Goal: Transaction & Acquisition: Purchase product/service

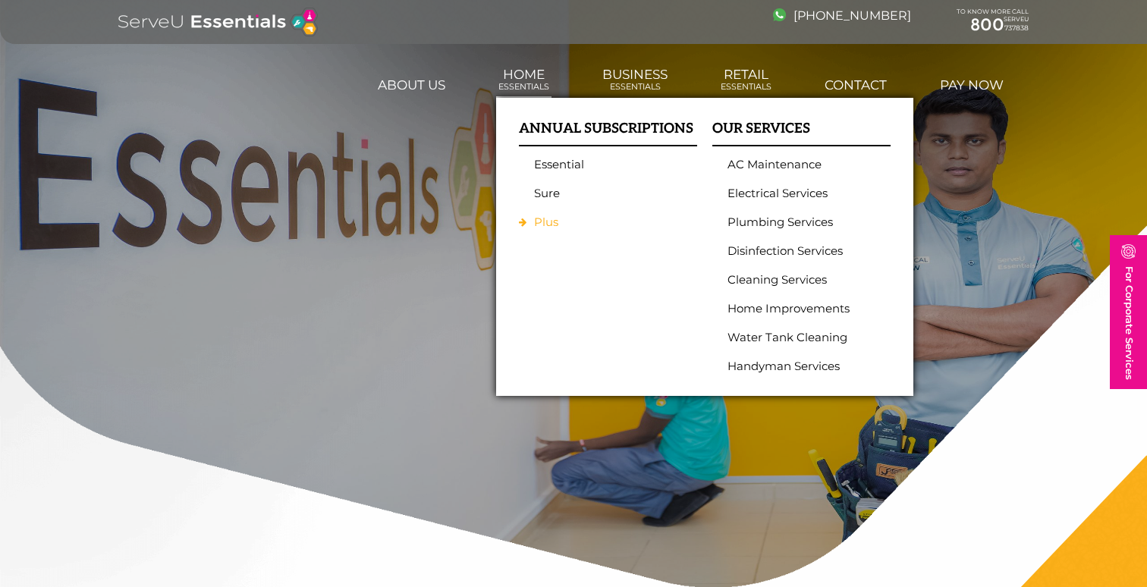
click at [542, 221] on link "Plus" at bounding box center [604, 222] width 140 height 14
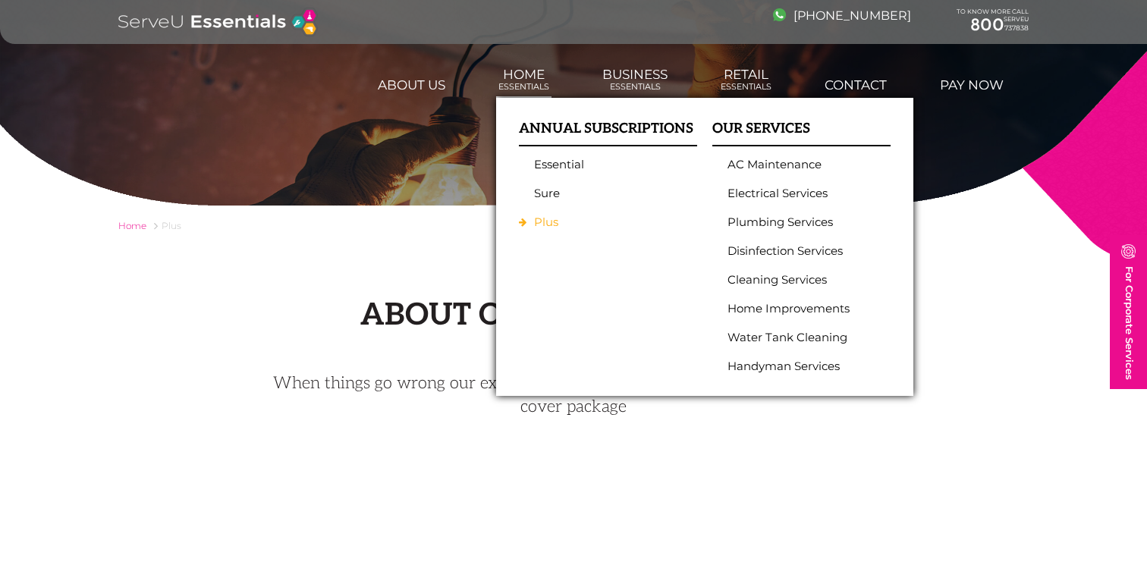
click at [538, 222] on link "Plus" at bounding box center [604, 222] width 140 height 14
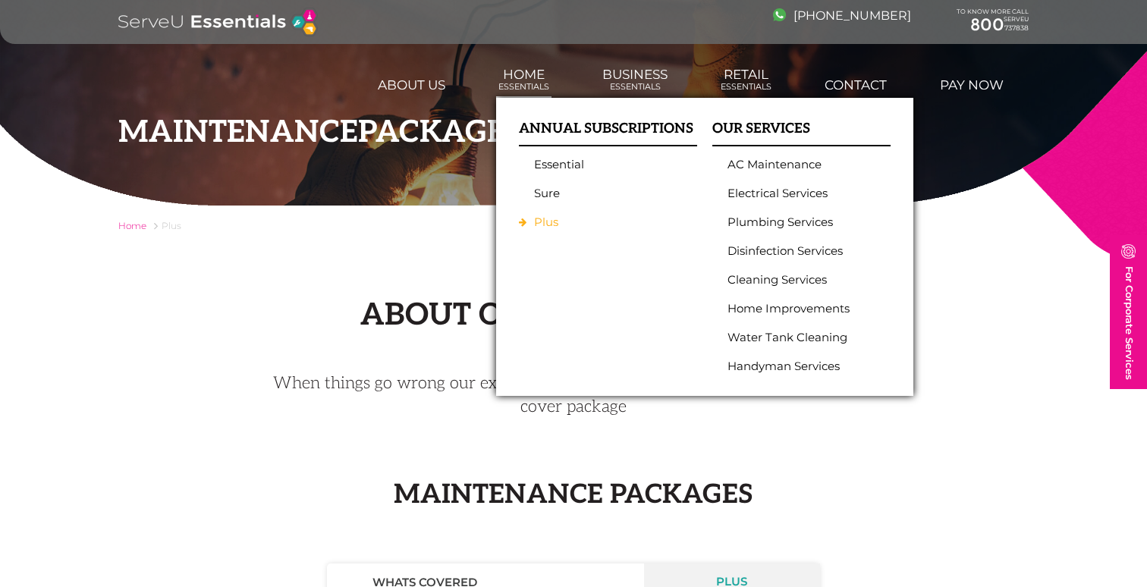
click at [541, 221] on link "Plus" at bounding box center [604, 222] width 140 height 14
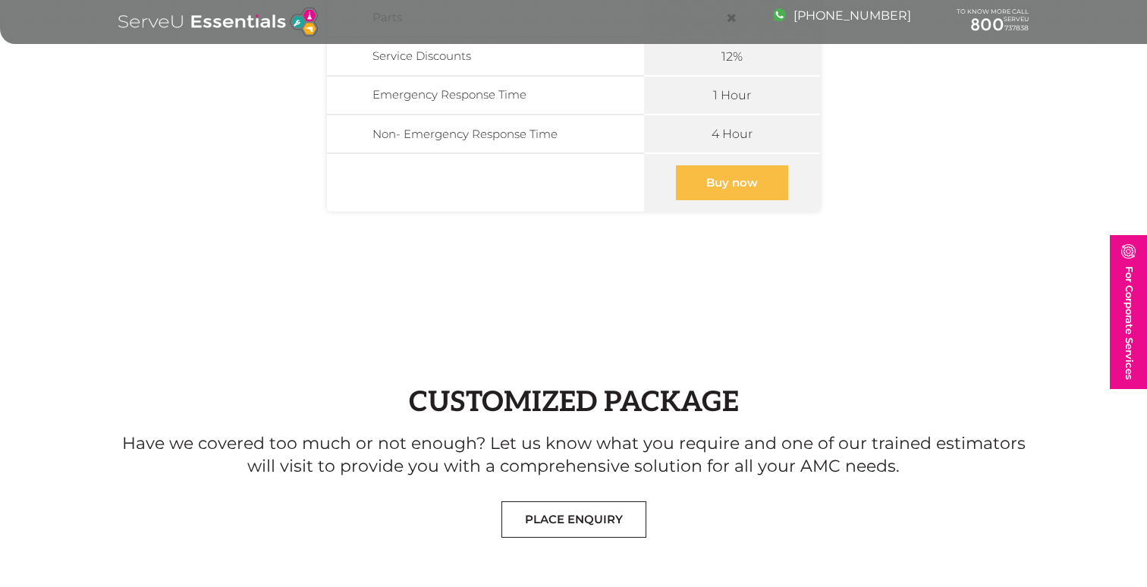
scroll to position [762, 0]
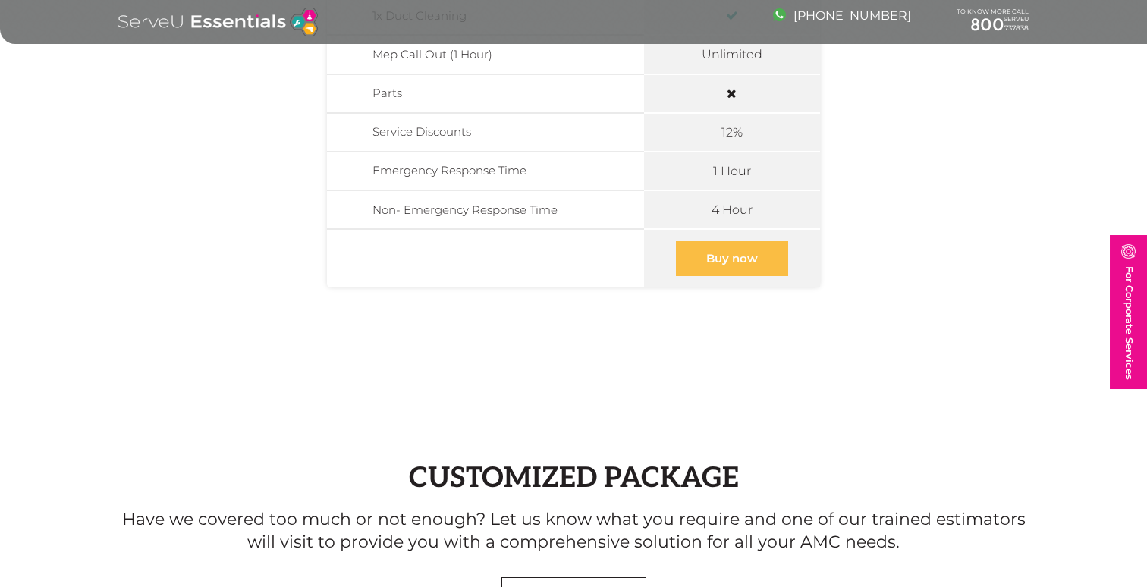
click at [711, 255] on link "Buy now" at bounding box center [732, 258] width 112 height 35
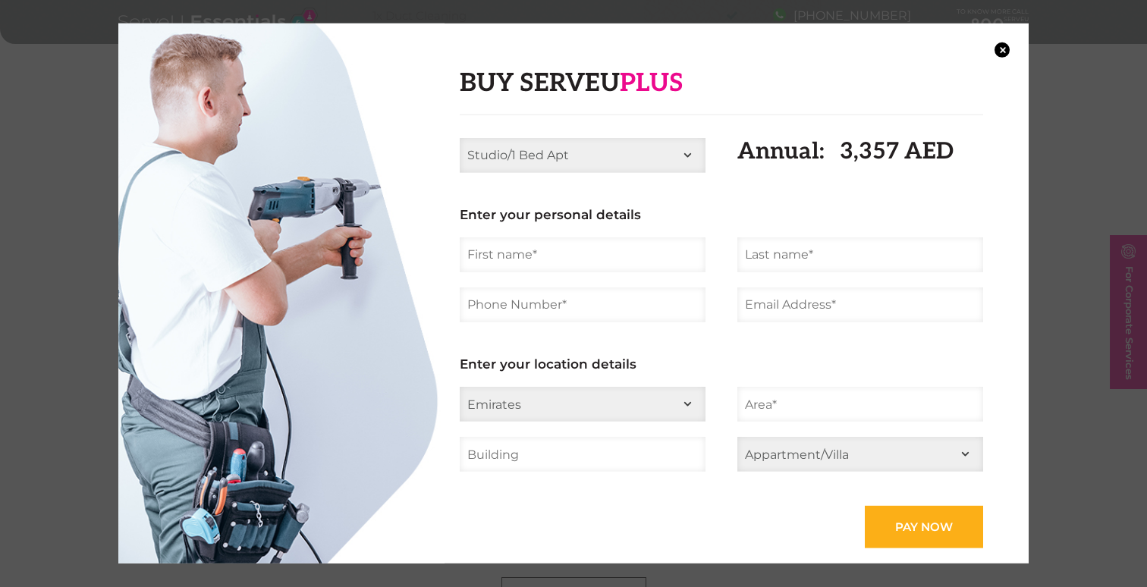
click at [641, 150] on select "Studio/1 Bed Apt 2 Bed Apt 3 Bed Apt 4 Bed Apt 2 Bed Villa 3 Bed Villa 4 Bed Vi…" at bounding box center [583, 154] width 246 height 35
click at [460, 137] on select "Studio/1 Bed Apt 2 Bed Apt 3 Bed Apt 4 Bed Apt 2 Bed Villa 3 Bed Villa 4 Bed Vi…" at bounding box center [583, 154] width 246 height 35
click at [686, 159] on select "Studio/1 Bed Apt 2 Bed Apt 3 Bed Apt 4 Bed Apt 2 Bed Villa 3 Bed Villa 4 Bed [G…" at bounding box center [583, 154] width 246 height 35
select select "5 Bed Villa"
click at [460, 137] on select "Studio/1 Bed Apt 2 Bed Apt 3 Bed Apt 4 Bed Apt 2 Bed Villa 3 Bed Villa 4 Bed [G…" at bounding box center [583, 154] width 246 height 35
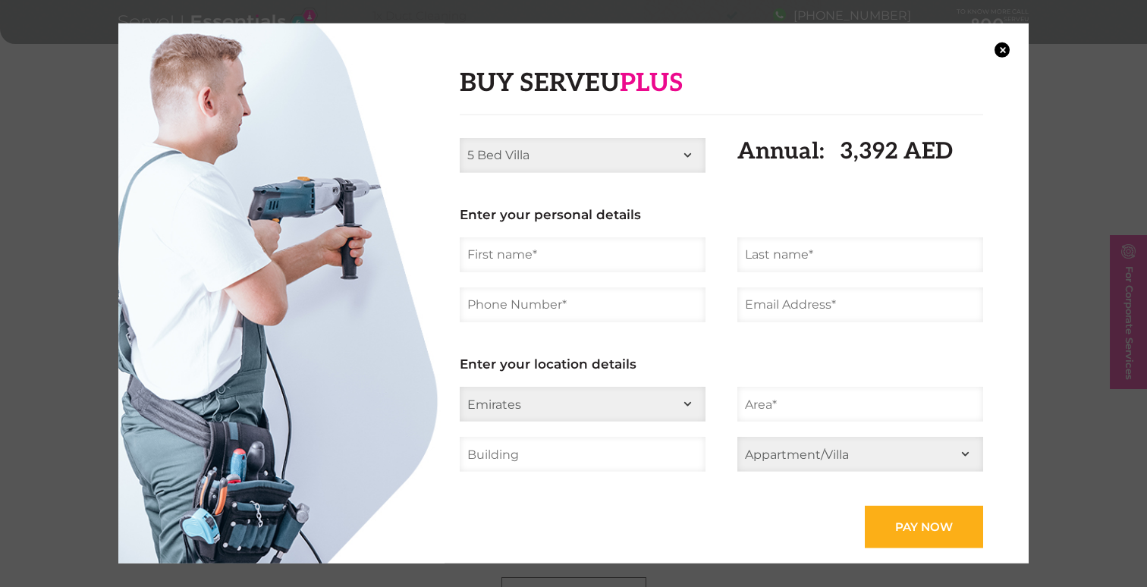
click at [595, 251] on input "text" at bounding box center [583, 254] width 246 height 35
type input "[PERSON_NAME]"
type input "Thepaut"
type input "0566906761"
type input "[PERSON_NAME][EMAIL_ADDRESS][DOMAIN_NAME]"
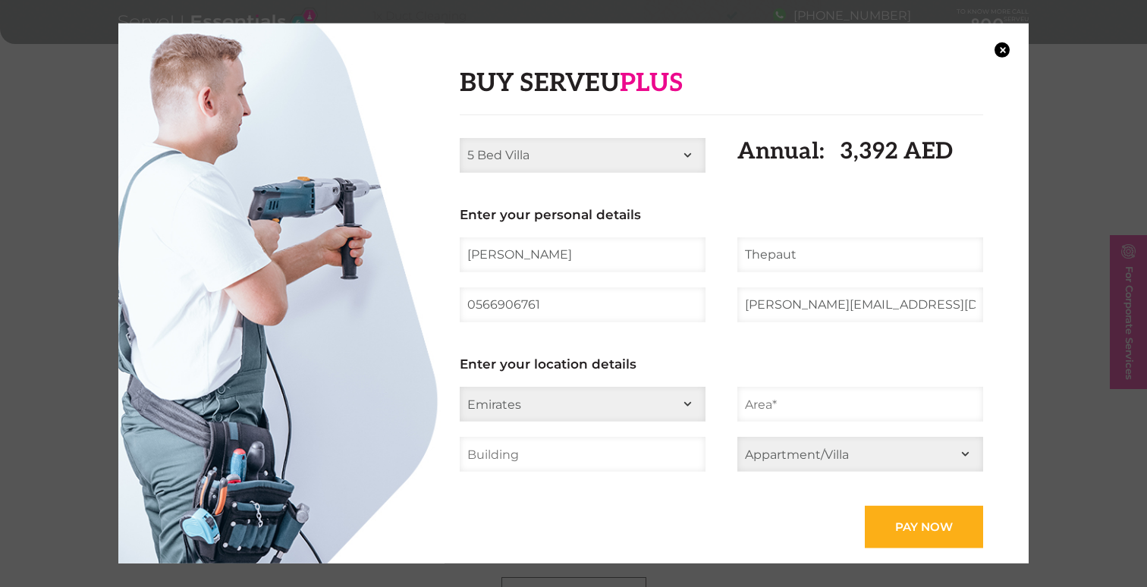
click at [560, 403] on select "Emirates [GEOGRAPHIC_DATA] [GEOGRAPHIC_DATA] Ajman [GEOGRAPHIC_DATA] Ras al Kha…" at bounding box center [583, 404] width 246 height 35
select select "[GEOGRAPHIC_DATA]"
click at [460, 387] on select "Emirates [GEOGRAPHIC_DATA] [GEOGRAPHIC_DATA] Ajman [GEOGRAPHIC_DATA] Ras al Kha…" at bounding box center [583, 404] width 246 height 35
click at [754, 412] on input "text" at bounding box center [860, 404] width 246 height 35
type input "DIP - [GEOGRAPHIC_DATA]"
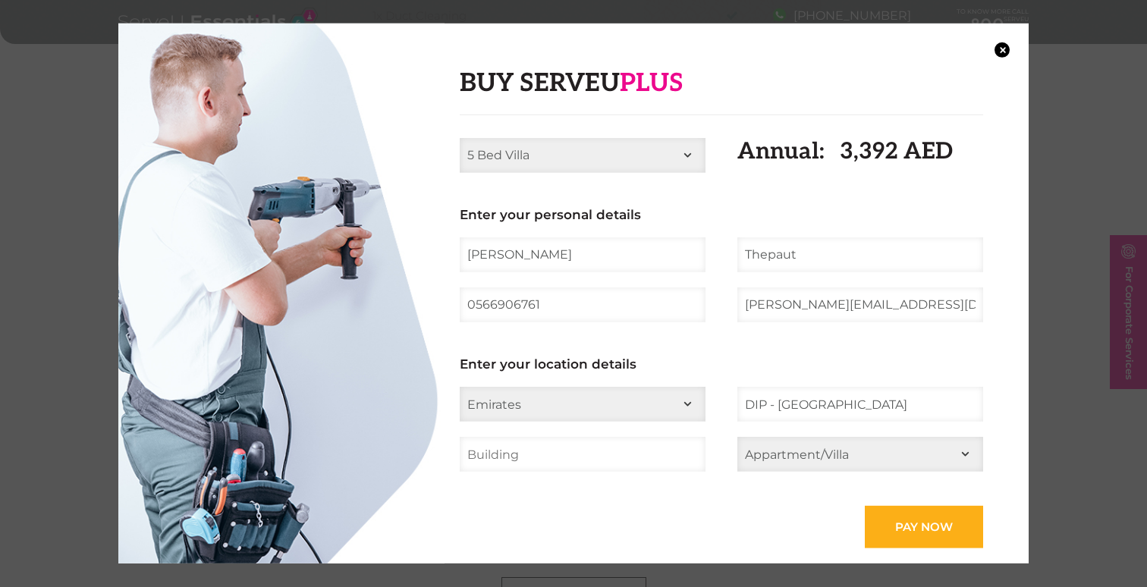
click at [632, 452] on input "text" at bounding box center [583, 454] width 246 height 35
type input "[GEOGRAPHIC_DATA] - Villa 857"
click at [773, 465] on select "Appartment/Villa Appartment Villa" at bounding box center [860, 454] width 246 height 35
select select "Villa"
click at [737, 437] on select "Appartment/Villa Appartment Villa" at bounding box center [860, 454] width 246 height 35
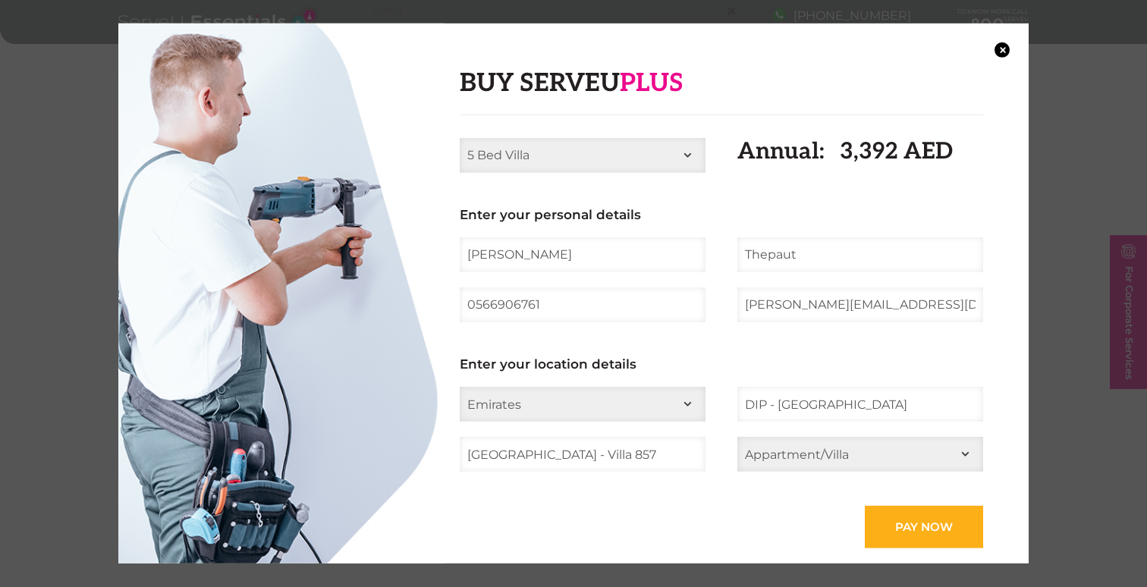
scroll to position [846, 0]
click at [917, 541] on input "Pay now" at bounding box center [923, 527] width 118 height 42
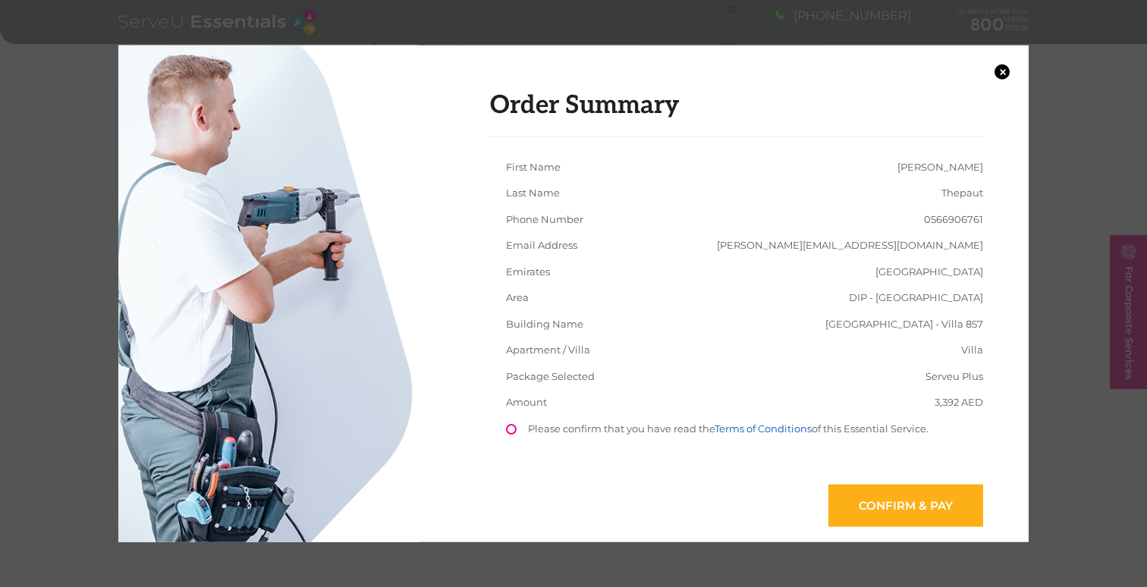
click at [796, 427] on link "Terms of Conditions" at bounding box center [762, 428] width 97 height 12
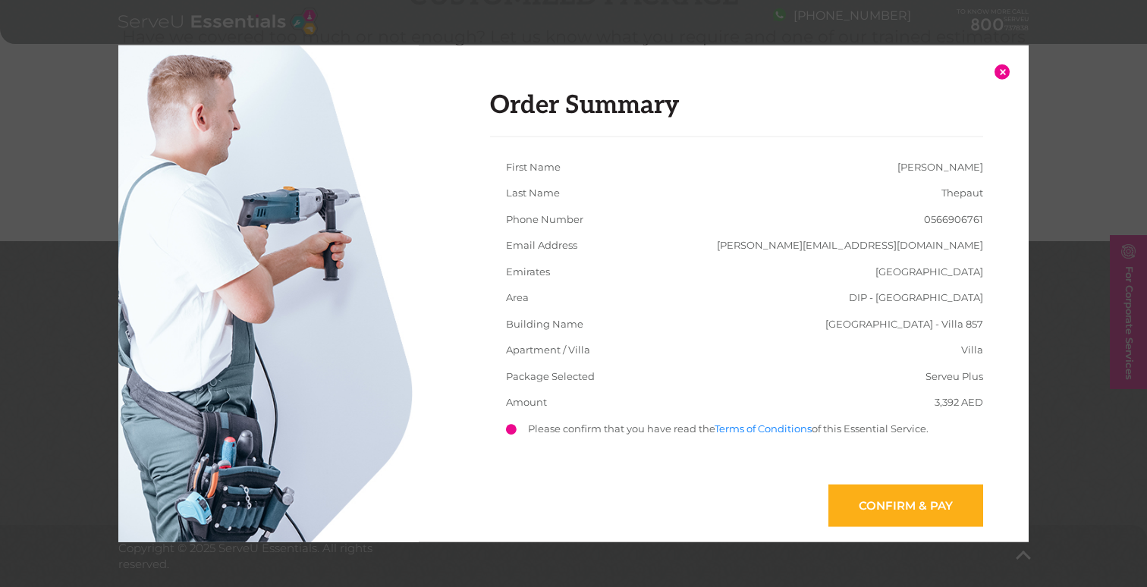
click at [999, 71] on button "×" at bounding box center [1001, 71] width 15 height 15
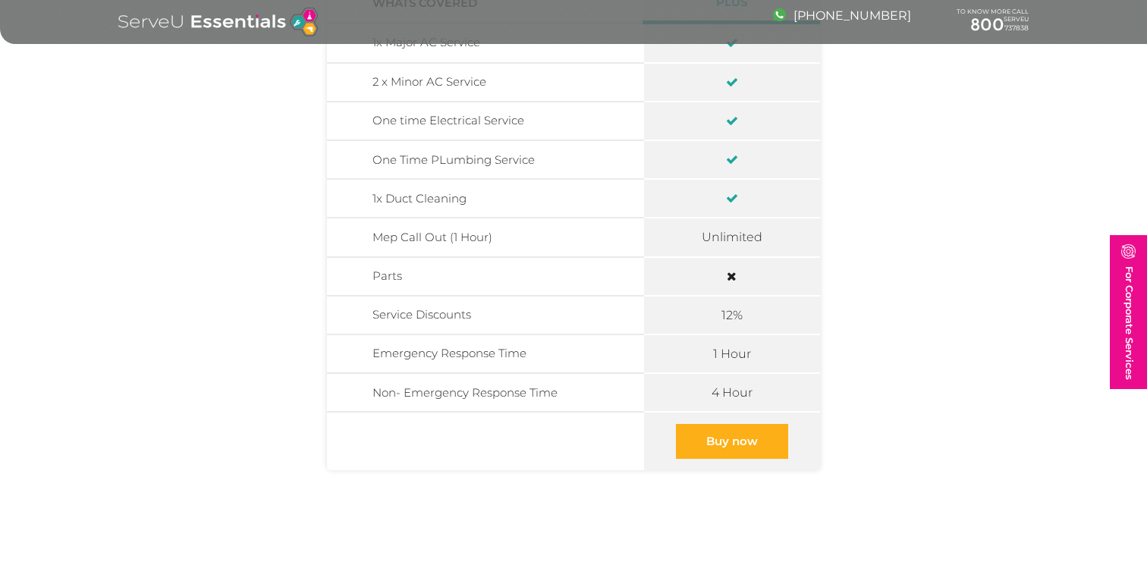
scroll to position [582, 0]
click at [732, 439] on link "Buy now" at bounding box center [732, 439] width 112 height 35
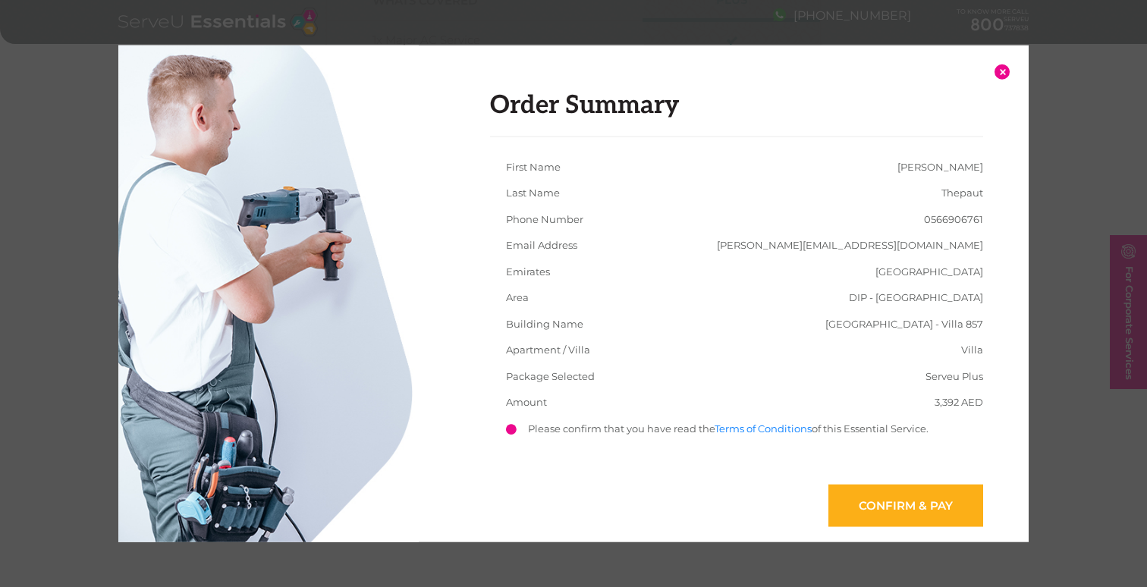
click at [1003, 69] on button "×" at bounding box center [1001, 71] width 15 height 15
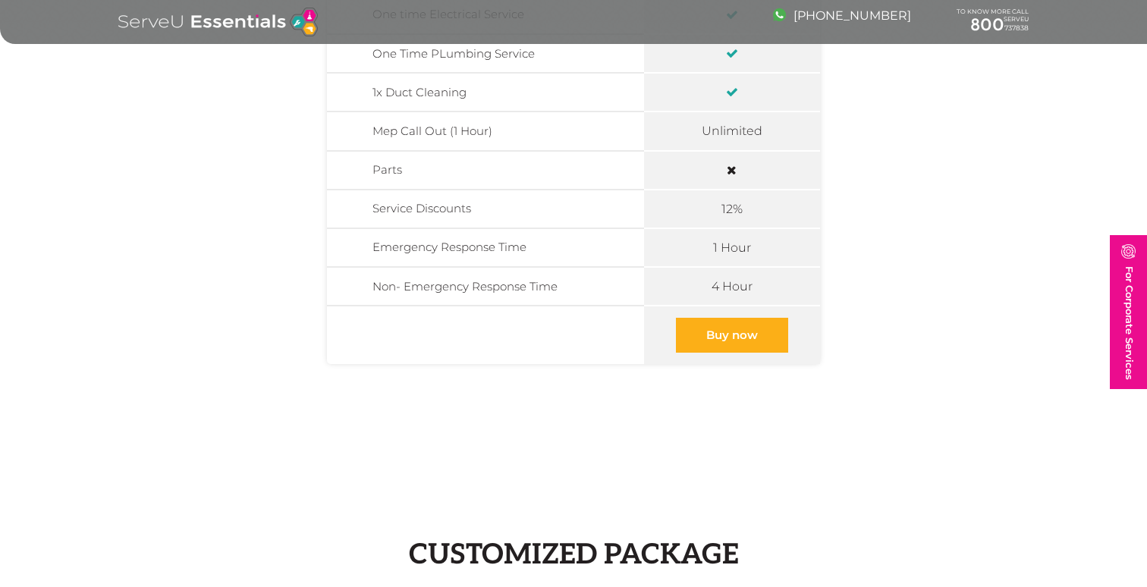
scroll to position [705, 0]
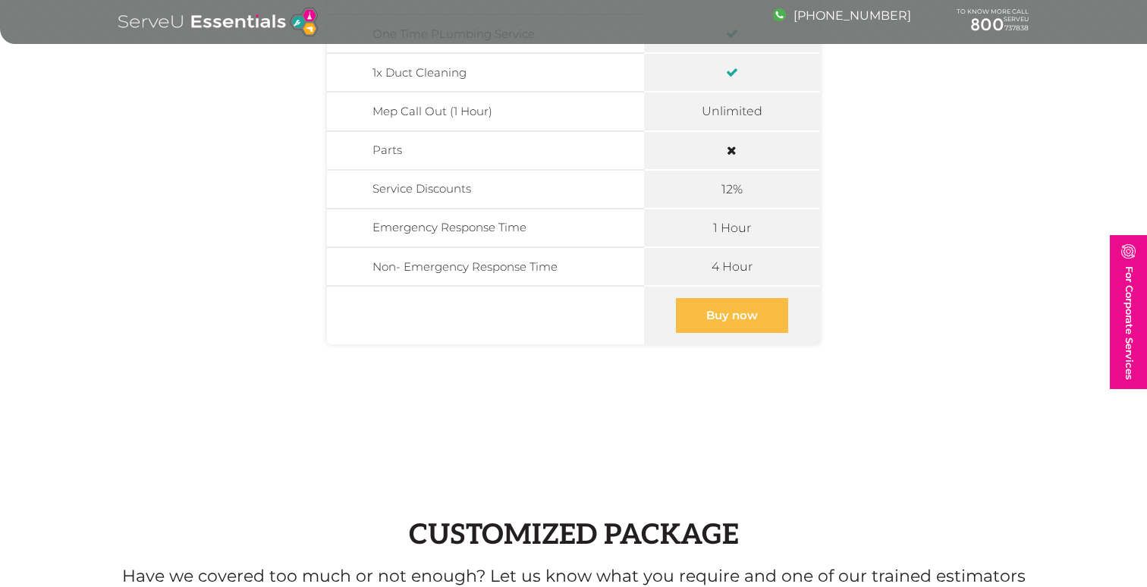
click at [733, 315] on link "Buy now" at bounding box center [732, 315] width 112 height 35
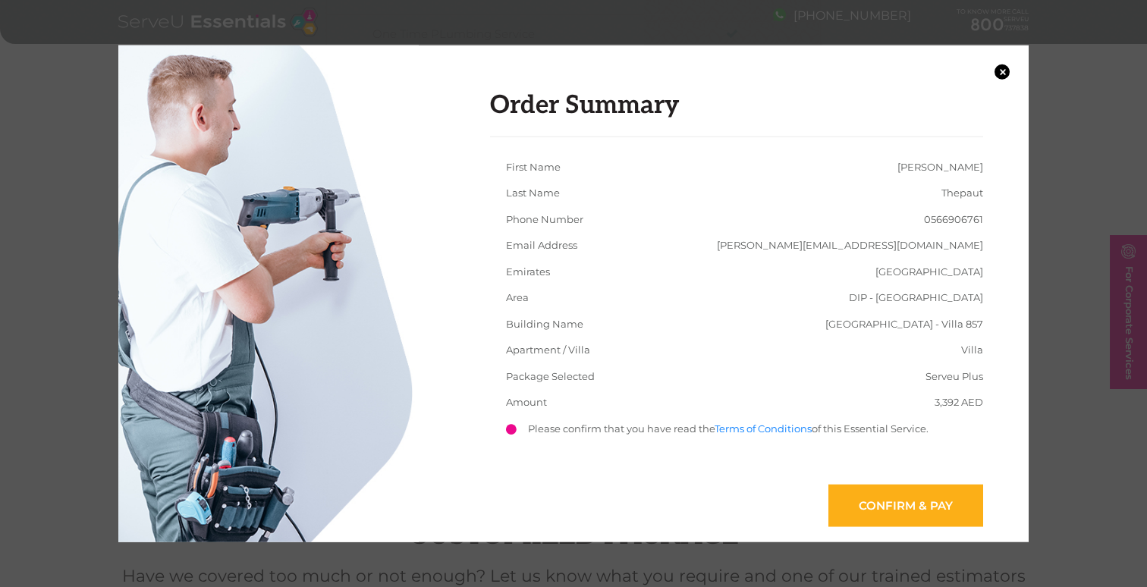
scroll to position [1064, 0]
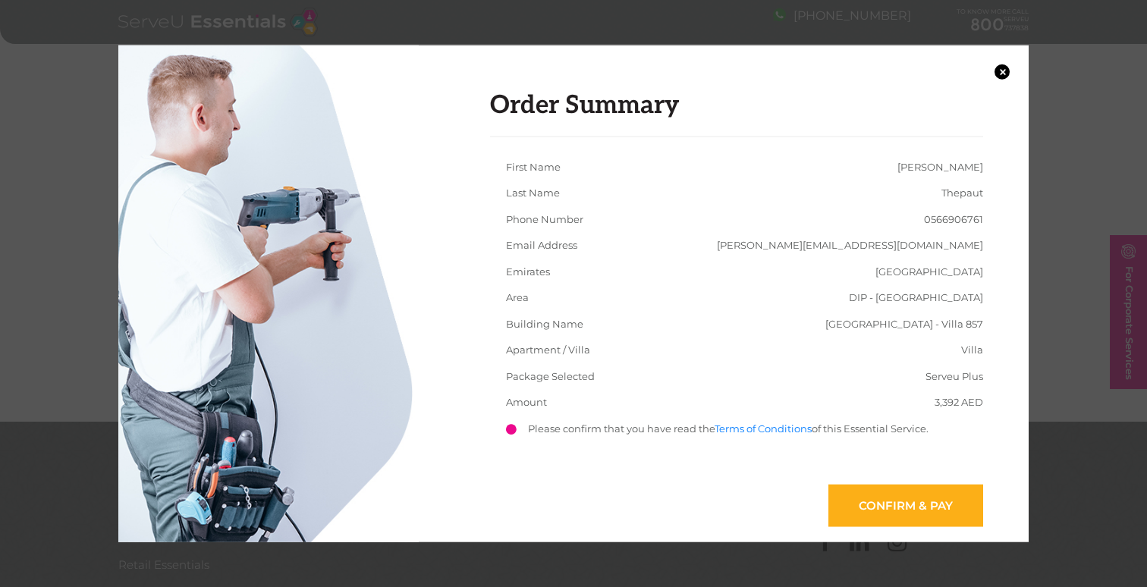
click at [708, 488] on li "Confirm & Pay" at bounding box center [744, 495] width 509 height 61
click at [898, 496] on link "Confirm & Pay" at bounding box center [905, 505] width 155 height 42
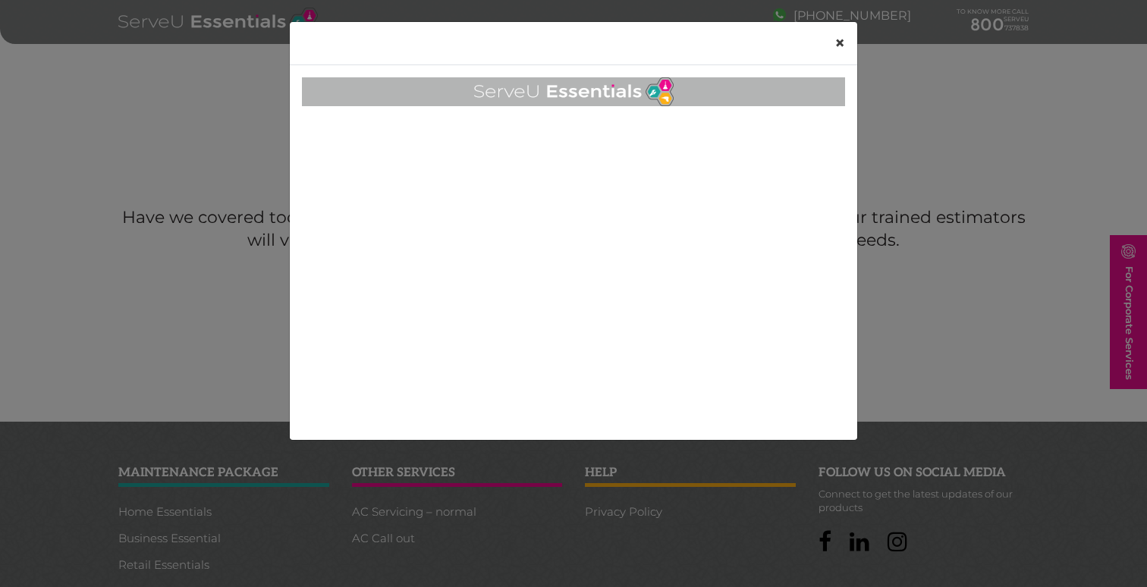
click at [839, 43] on span "×" at bounding box center [839, 43] width 11 height 22
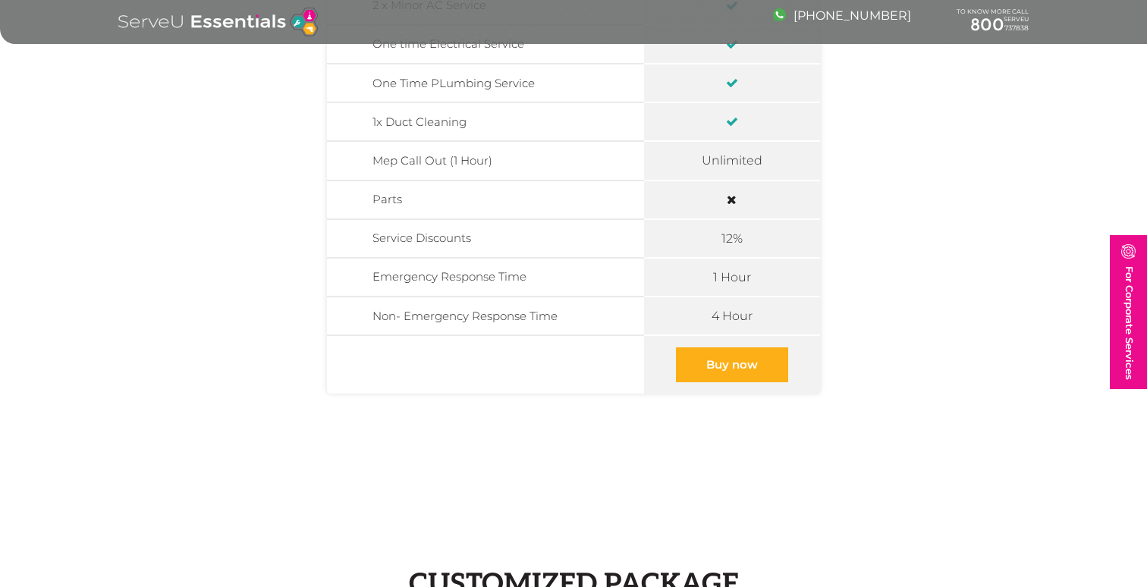
scroll to position [654, 0]
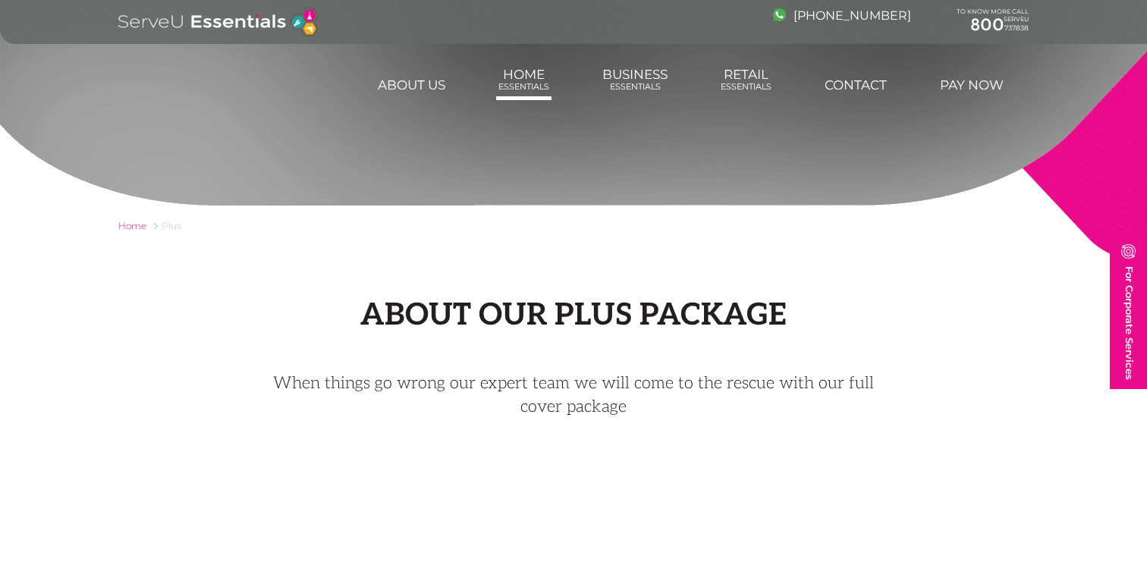
scroll to position [654, 0]
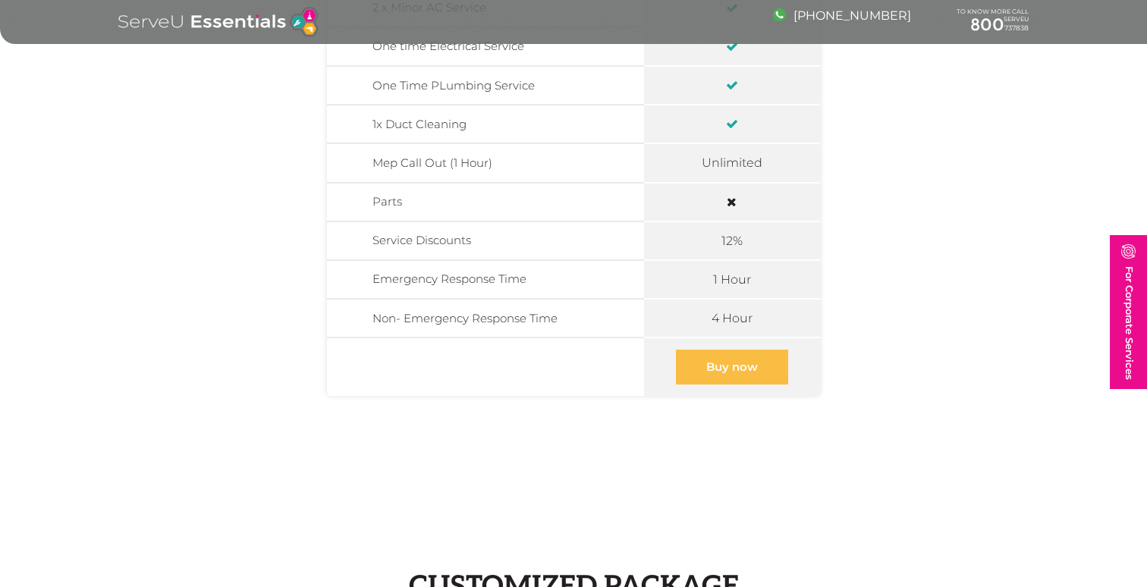
click at [704, 372] on link "Buy now" at bounding box center [732, 367] width 112 height 35
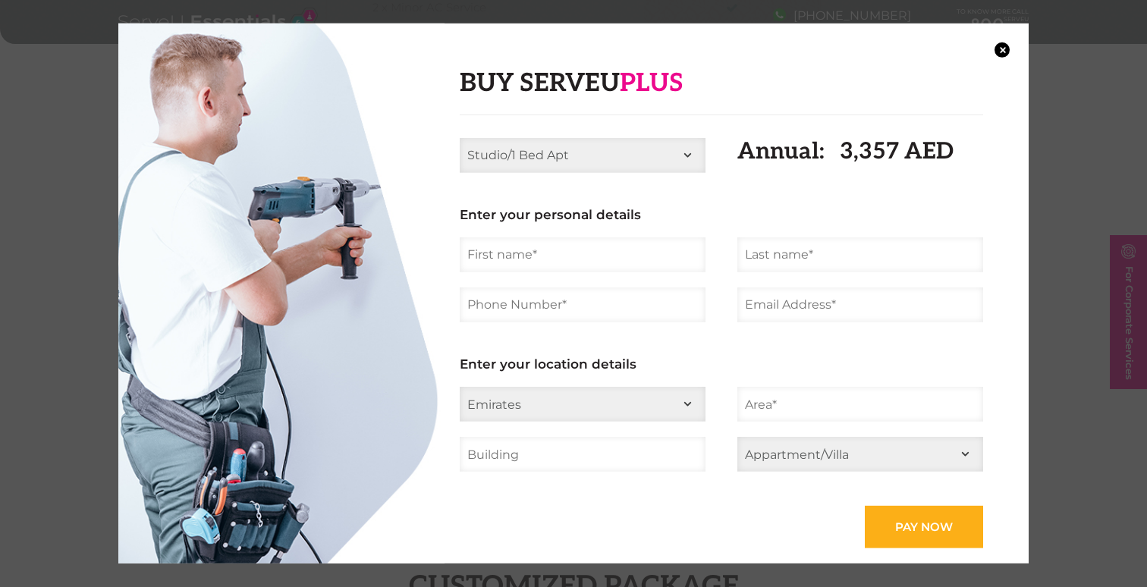
click at [605, 155] on select "Studio/1 Bed Apt 2 Bed Apt 3 Bed Apt 4 Bed Apt 2 Bed Villa 3 Bed Villa 4 Bed [G…" at bounding box center [583, 154] width 246 height 35
select select "5 Bed Villa"
click at [460, 137] on select "Studio/1 Bed Apt 2 Bed Apt 3 Bed Apt 4 Bed Apt 2 Bed Villa 3 Bed Villa 4 Bed [G…" at bounding box center [583, 154] width 246 height 35
click at [588, 260] on input "text" at bounding box center [583, 254] width 246 height 35
type input "[PERSON_NAME]"
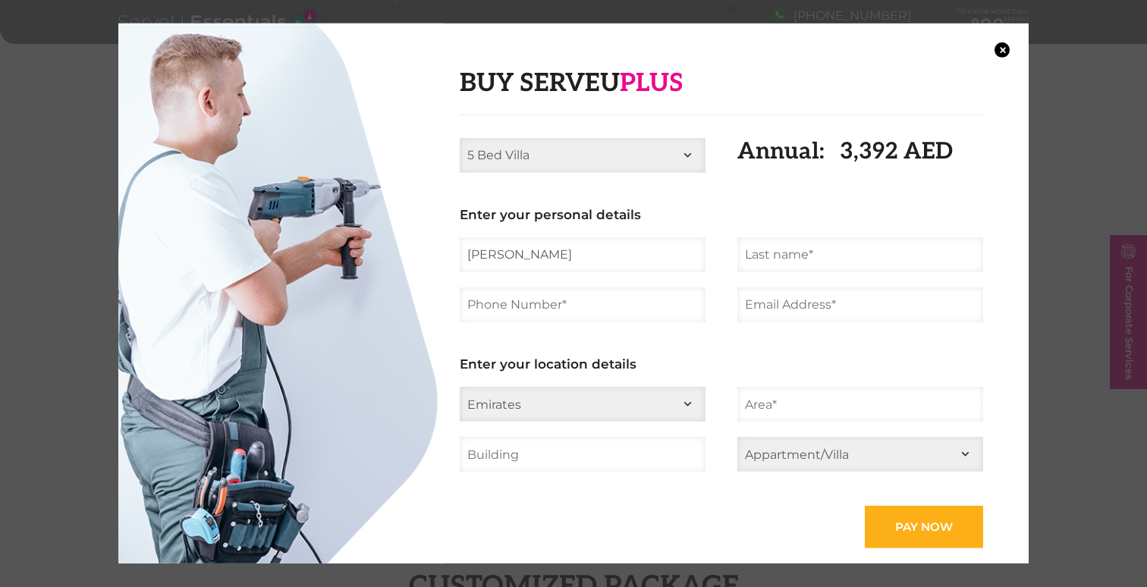
type input "Thepaut"
type input "0566906761"
type input "[PERSON_NAME][EMAIL_ADDRESS][DOMAIN_NAME]"
click at [770, 406] on input "text" at bounding box center [860, 404] width 246 height 35
click at [799, 433] on ul "Studio/1 Bed Apt 2 Bed Apt 3 Bed Apt 4 Bed Apt 2 Bed Villa 3 Bed Villa 4 Bed Vi…" at bounding box center [721, 342] width 555 height 411
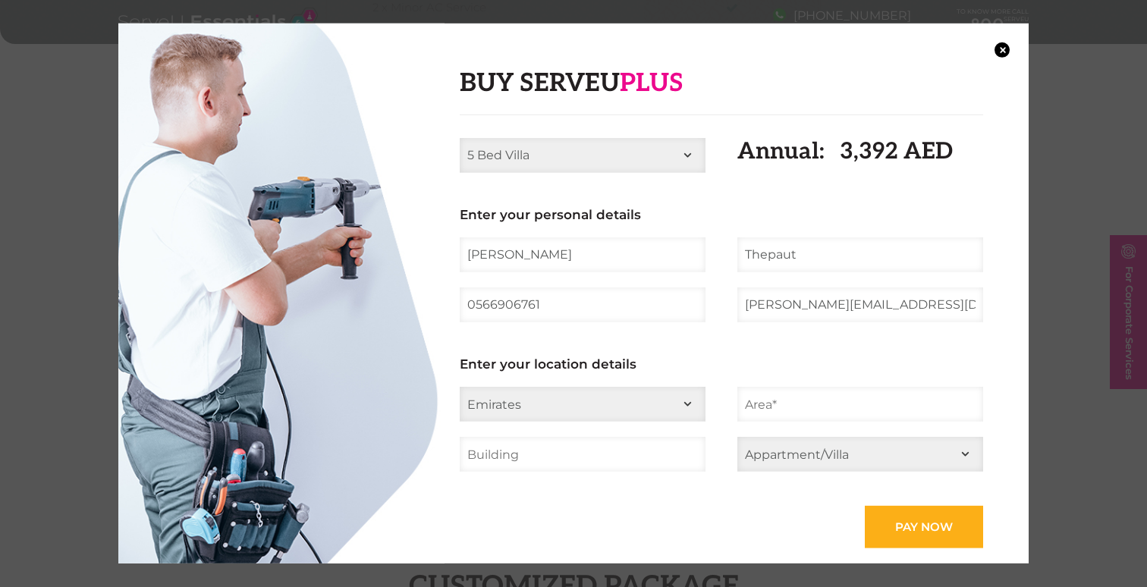
click at [821, 400] on input "text" at bounding box center [860, 404] width 246 height 35
type input "DIP - [GEOGRAPHIC_DATA]"
click at [650, 461] on input "text" at bounding box center [583, 454] width 246 height 35
type input "[GEOGRAPHIC_DATA] - Villa 857"
click at [816, 457] on select "Appartment/Villa Appartment Villa" at bounding box center [860, 454] width 246 height 35
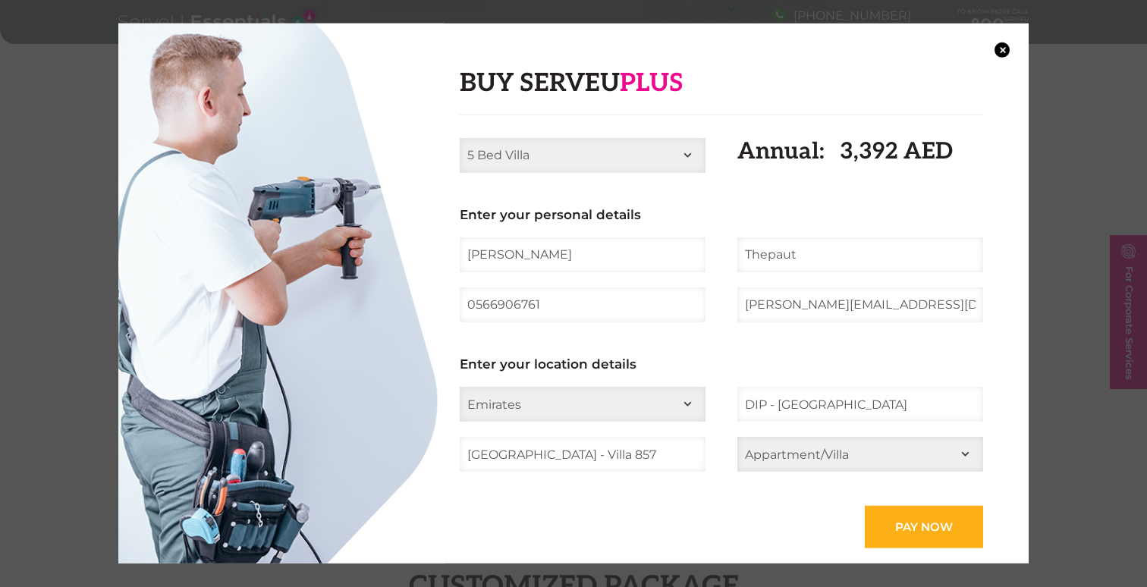
select select "Villa"
click at [737, 437] on select "Appartment/Villa Appartment Villa" at bounding box center [860, 454] width 246 height 35
click at [896, 526] on input "Pay now" at bounding box center [923, 527] width 118 height 42
click at [658, 403] on select "Emirates [GEOGRAPHIC_DATA] [GEOGRAPHIC_DATA] Ajman [GEOGRAPHIC_DATA] Ras al Kha…" at bounding box center [583, 404] width 246 height 35
select select "[GEOGRAPHIC_DATA]"
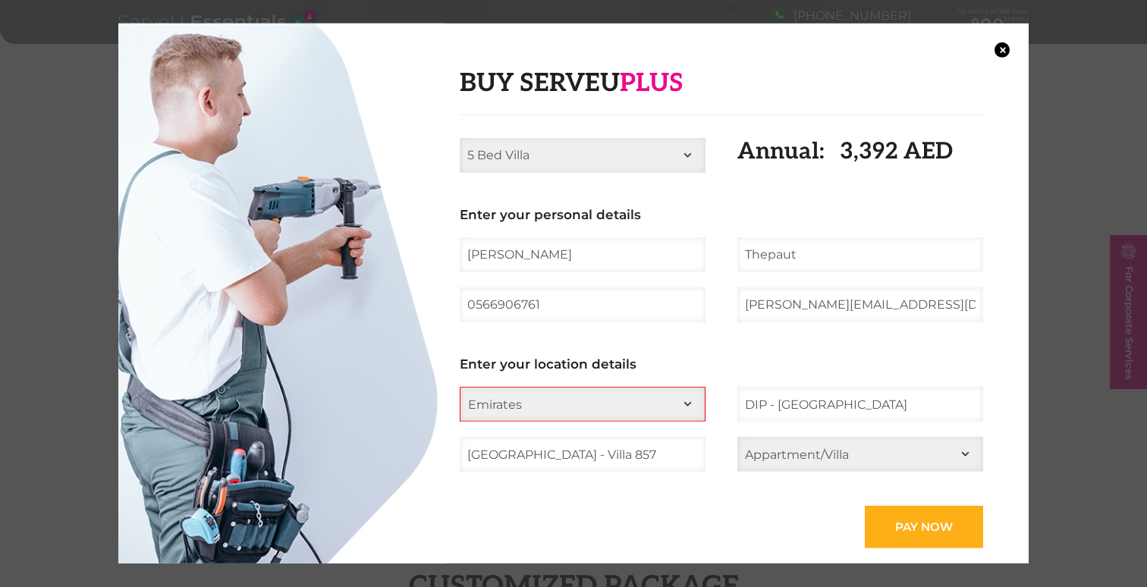
click at [460, 387] on select "Emirates [GEOGRAPHIC_DATA] [GEOGRAPHIC_DATA] Ajman [GEOGRAPHIC_DATA] Ras al Kha…" at bounding box center [583, 404] width 246 height 35
click at [892, 503] on li "Pay now" at bounding box center [721, 517] width 555 height 61
click at [892, 514] on input "Pay now" at bounding box center [923, 527] width 118 height 42
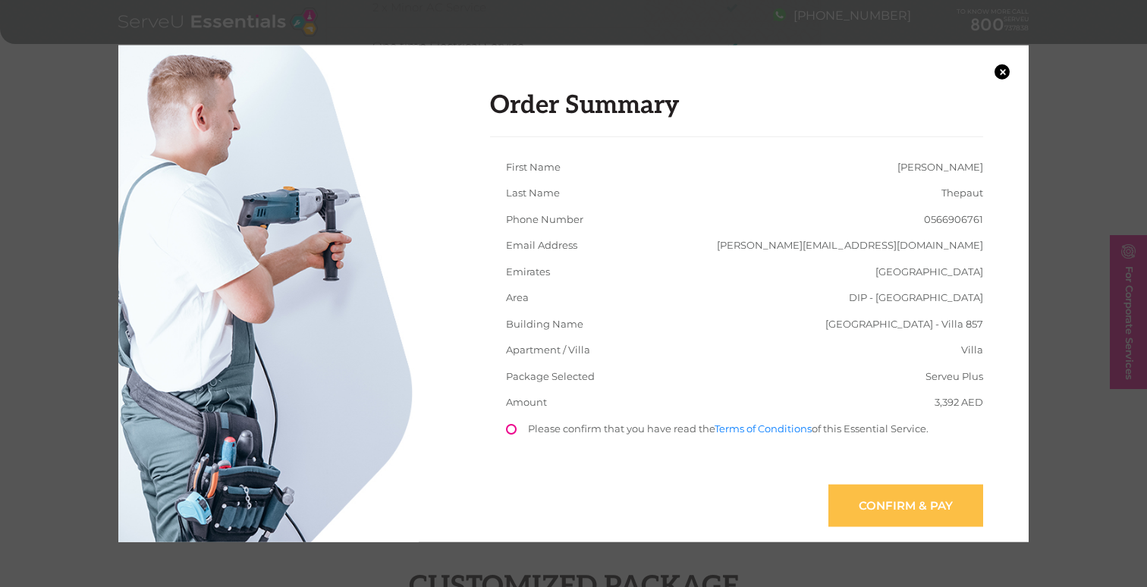
click at [905, 502] on link "Confirm & Pay" at bounding box center [905, 505] width 155 height 42
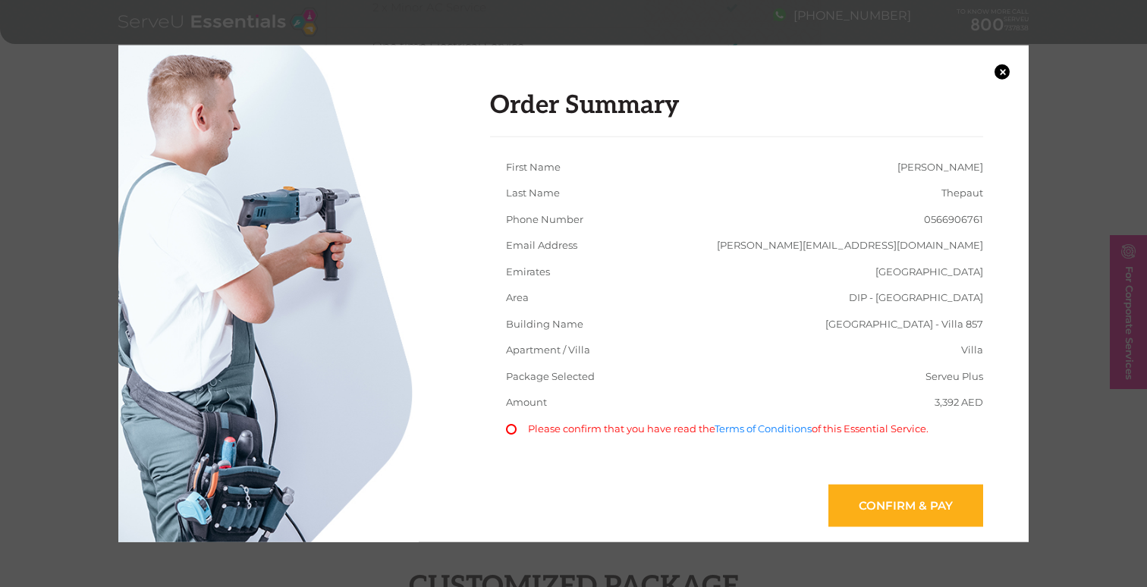
click at [519, 433] on li "Please confirm that you have read the Terms of Conditions of this Essential Ser…" at bounding box center [744, 437] width 509 height 33
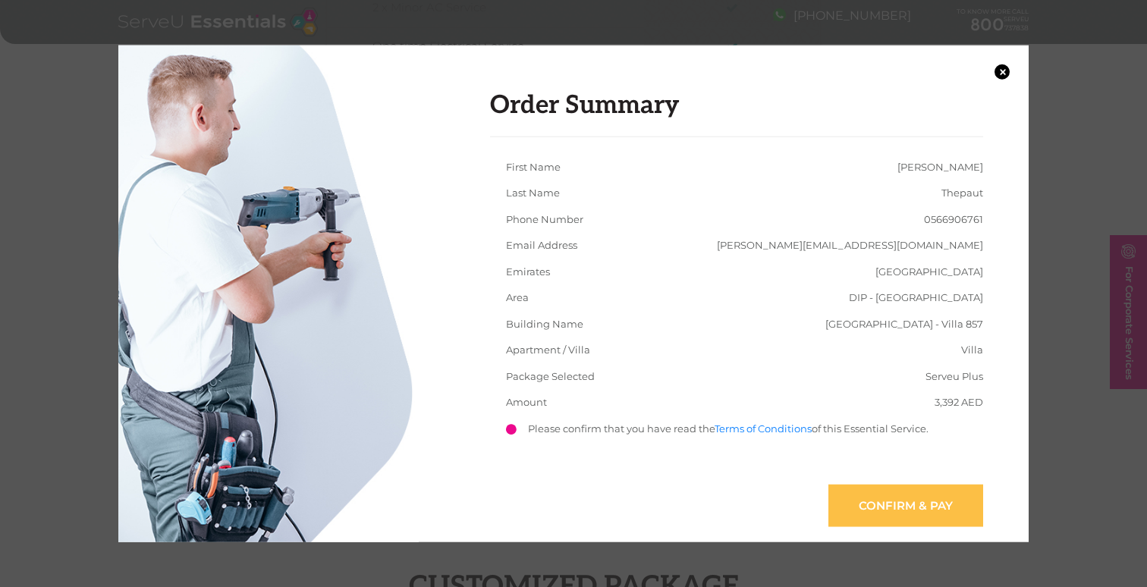
click at [872, 516] on link "Confirm & Pay" at bounding box center [905, 505] width 155 height 42
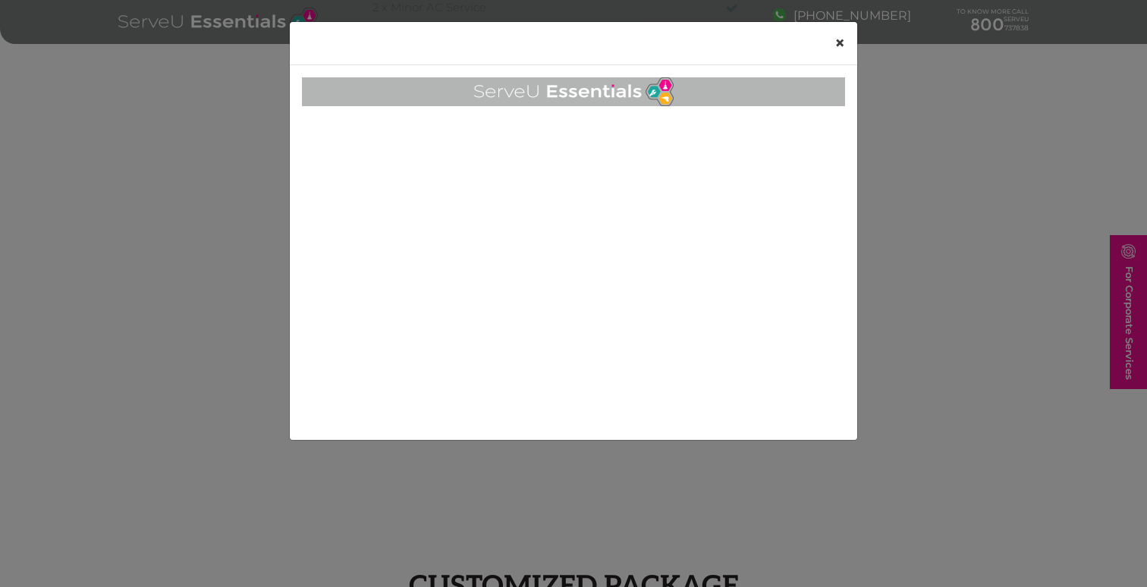
click at [842, 42] on span "×" at bounding box center [839, 43] width 11 height 22
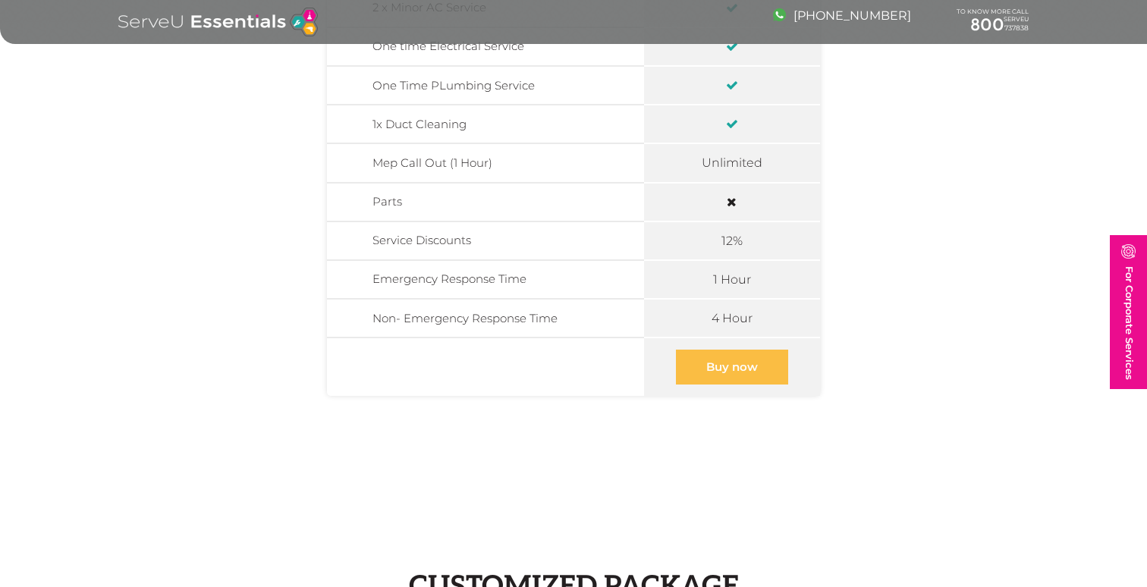
click at [744, 372] on link "Buy now" at bounding box center [732, 367] width 112 height 35
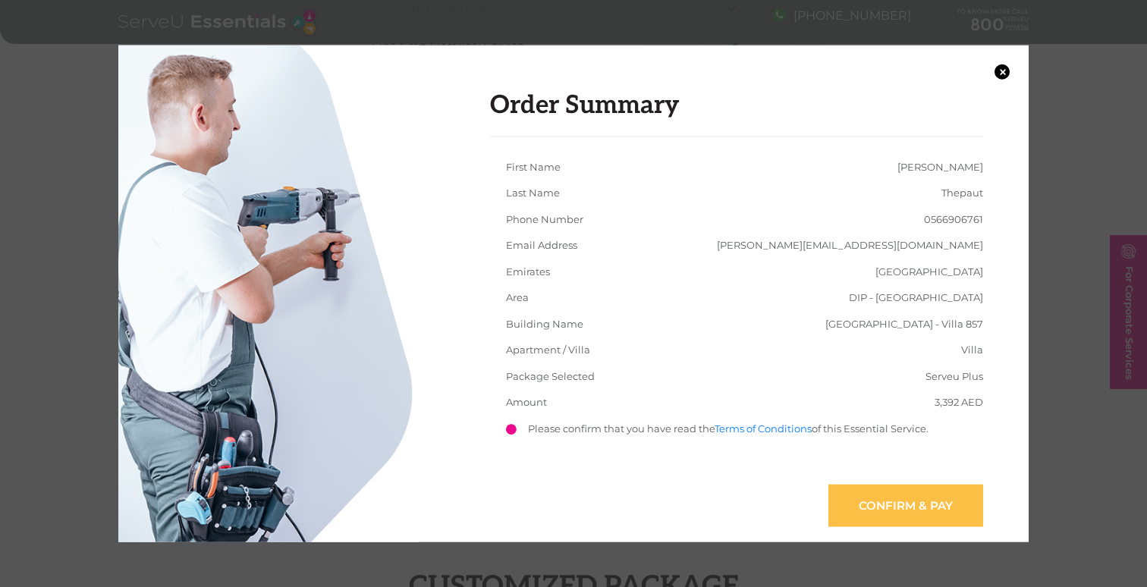
click at [899, 511] on link "Confirm & Pay" at bounding box center [905, 505] width 155 height 42
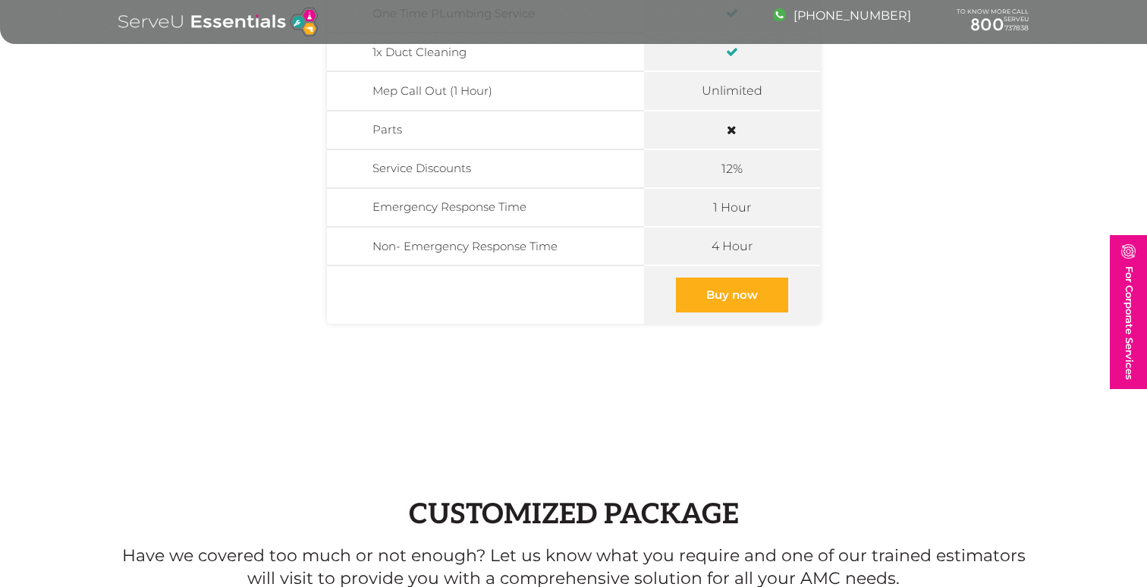
scroll to position [802, 0]
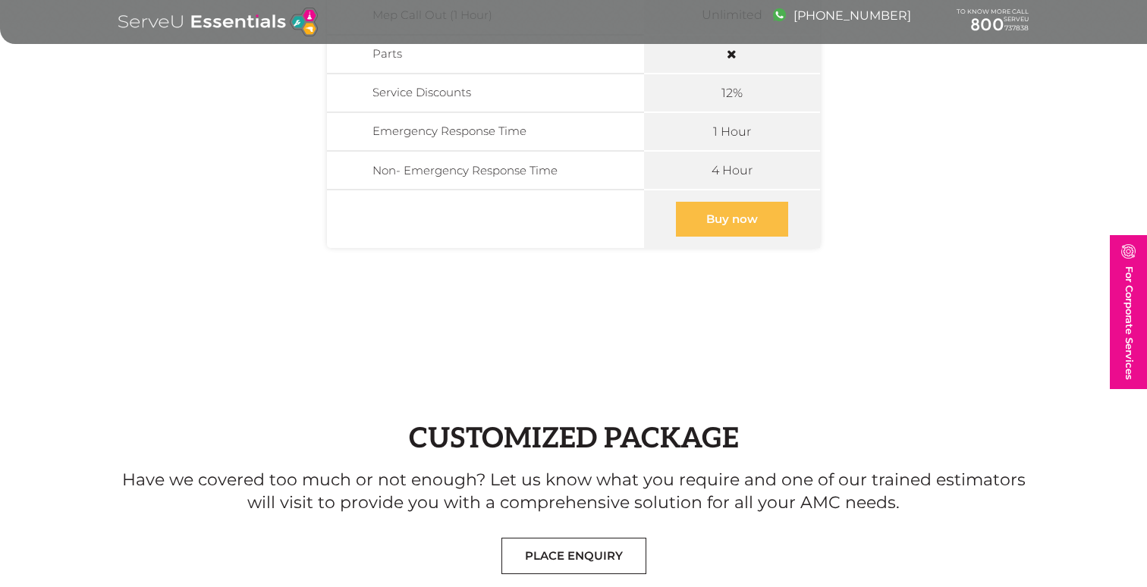
click at [709, 216] on link "Buy now" at bounding box center [732, 219] width 112 height 35
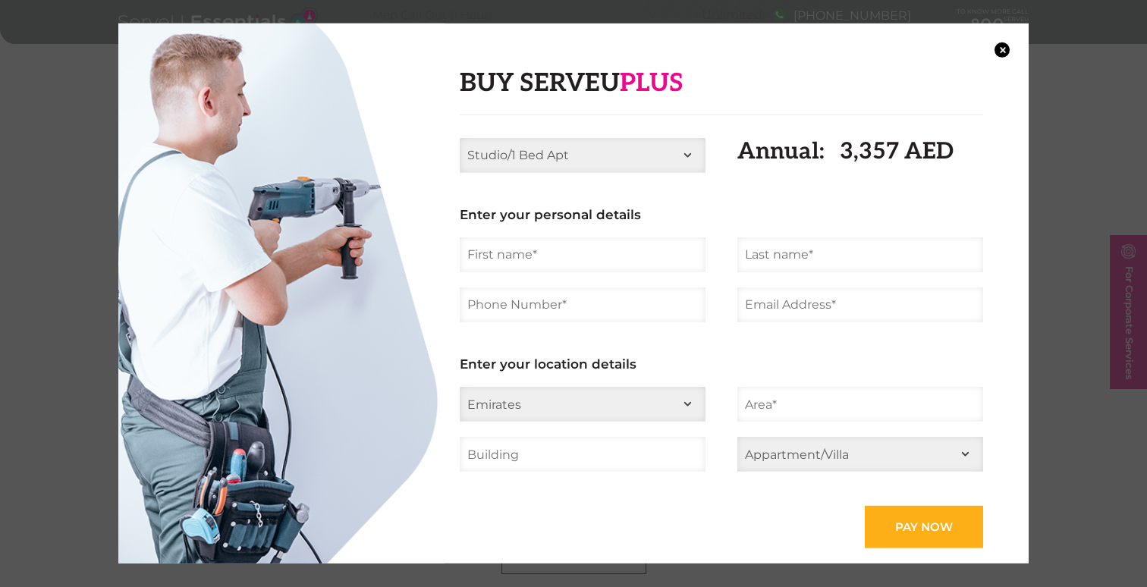
click at [613, 153] on select "Studio/1 Bed Apt 2 Bed Apt 3 Bed Apt 4 Bed Apt 2 Bed Villa 3 Bed Villa 4 Bed [G…" at bounding box center [583, 154] width 246 height 35
select select "5 Bed Villa"
click at [460, 137] on select "Studio/1 Bed Apt 2 Bed Apt 3 Bed Apt 4 Bed Apt 2 Bed Villa 3 Bed Villa 4 Bed [G…" at bounding box center [583, 154] width 246 height 35
click at [557, 251] on input "text" at bounding box center [583, 254] width 246 height 35
type input "[PERSON_NAME]"
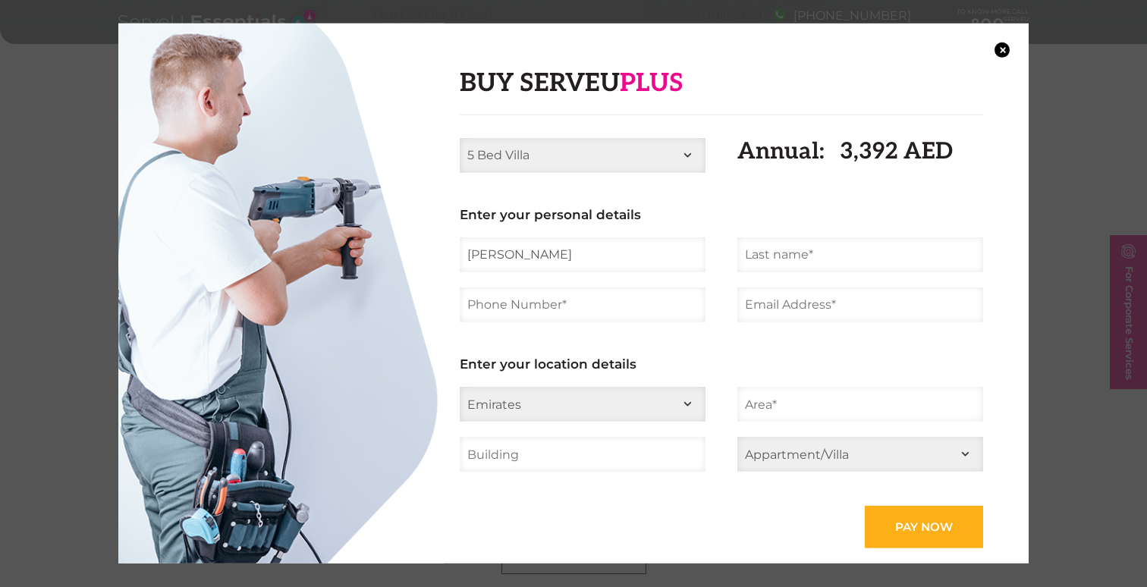
type input "Thepaut"
type input "0566906761"
type input "[PERSON_NAME][EMAIL_ADDRESS][DOMAIN_NAME]"
click at [610, 391] on select "Emirates [GEOGRAPHIC_DATA] [GEOGRAPHIC_DATA] Ajman [GEOGRAPHIC_DATA] Ras al Kha…" at bounding box center [583, 404] width 246 height 35
select select "[GEOGRAPHIC_DATA]"
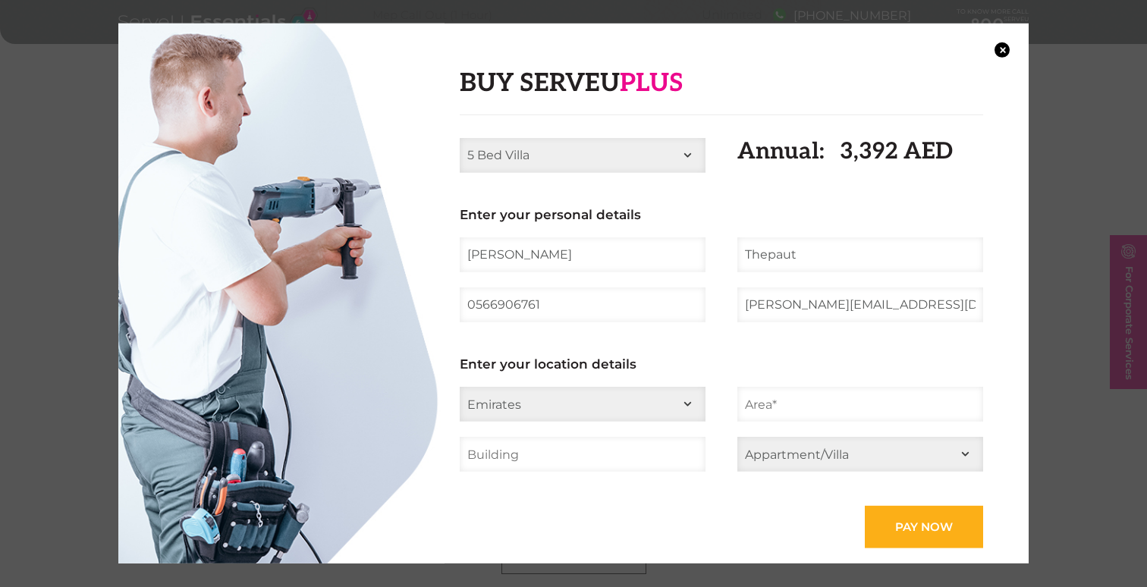
click at [460, 387] on select "Emirates [GEOGRAPHIC_DATA] [GEOGRAPHIC_DATA] Ajman [GEOGRAPHIC_DATA] Ras al Kha…" at bounding box center [583, 404] width 246 height 35
click at [770, 407] on input "text" at bounding box center [860, 404] width 246 height 35
type input "DIP - [GEOGRAPHIC_DATA]"
click at [679, 462] on input "text" at bounding box center [583, 454] width 246 height 35
type input "[GEOGRAPHIC_DATA] - Villa 857"
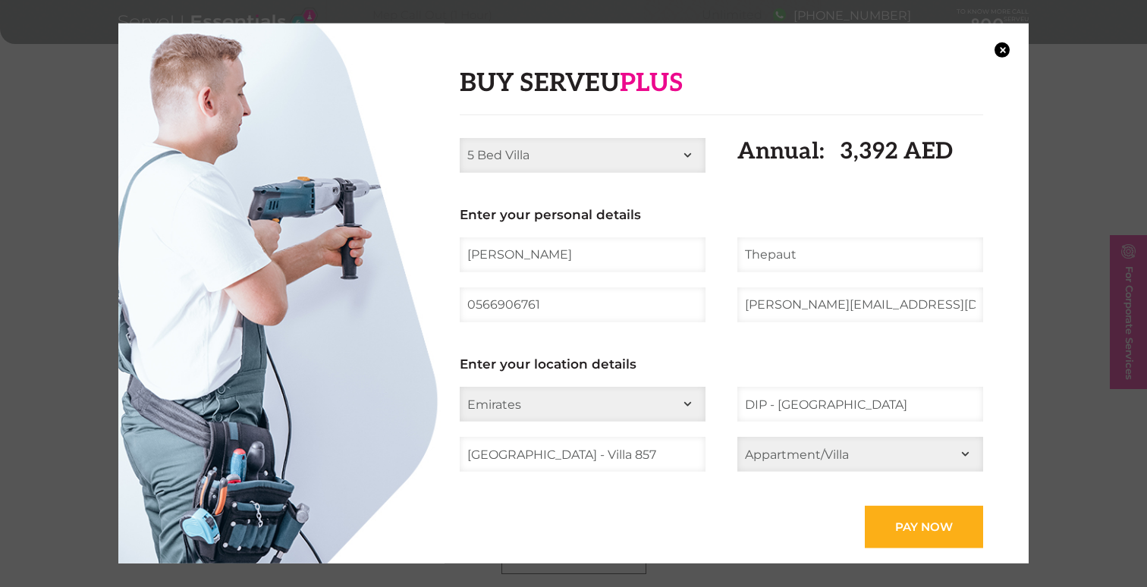
click at [772, 457] on select "Appartment/Villa Appartment Villa" at bounding box center [860, 454] width 246 height 35
select select "Villa"
click at [737, 437] on select "Appartment/Villa Appartment Villa" at bounding box center [860, 454] width 246 height 35
click at [894, 522] on input "Pay now" at bounding box center [923, 527] width 118 height 42
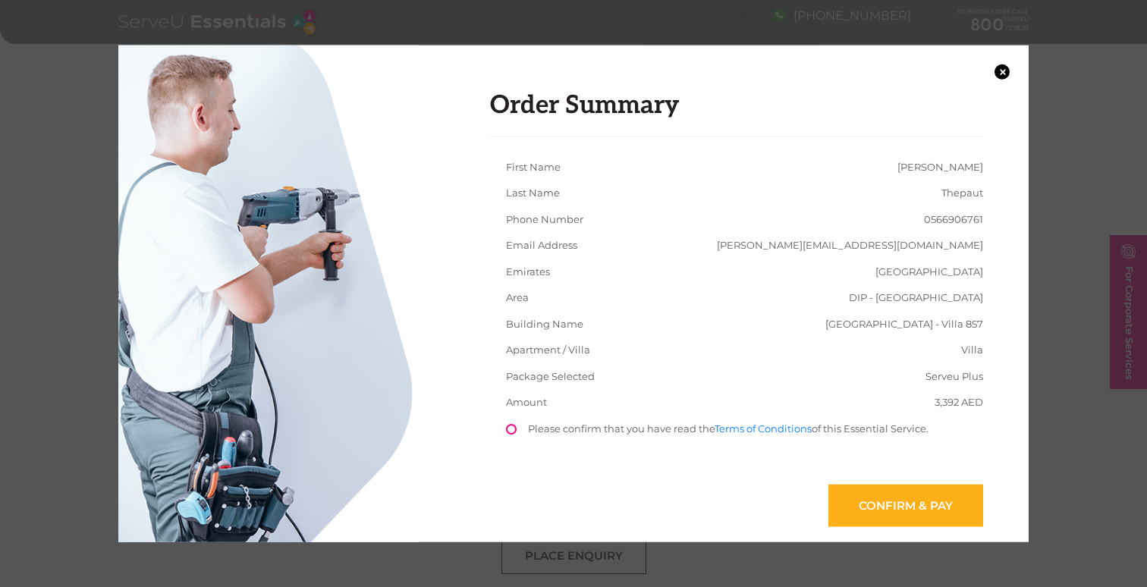
click at [644, 420] on ul "First Name Yann Last Name Thepaut Phone Number 0566906761 Email Address yann.th…" at bounding box center [744, 342] width 509 height 367
click at [501, 435] on li "Please confirm that you have read the Terms of Conditions of this Essential Ser…" at bounding box center [744, 437] width 509 height 33
click at [852, 508] on link "Confirm & Pay" at bounding box center [905, 505] width 155 height 42
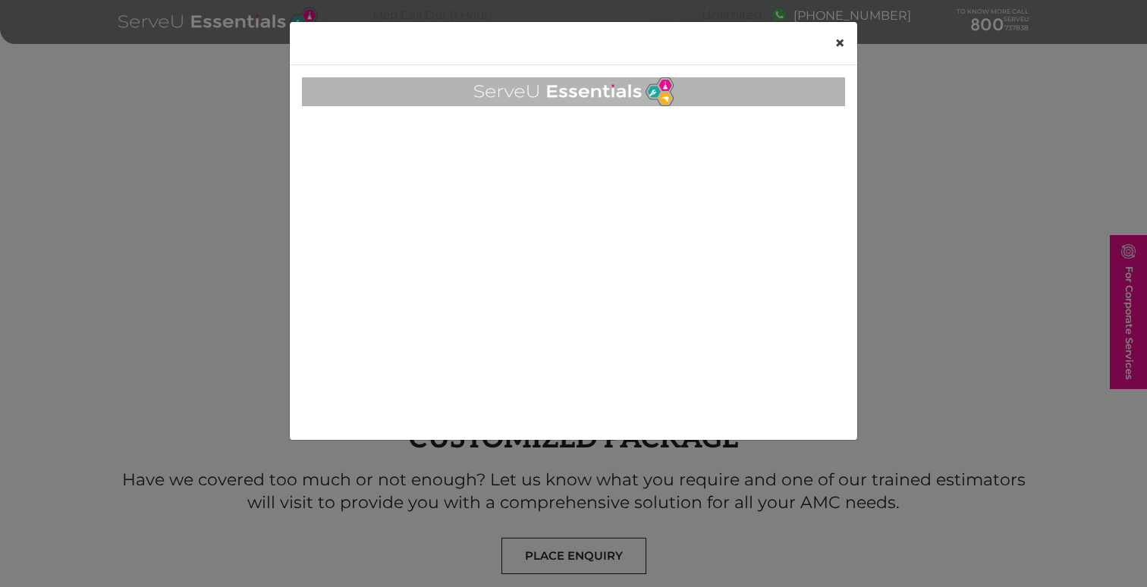
click at [839, 39] on span "×" at bounding box center [839, 43] width 11 height 22
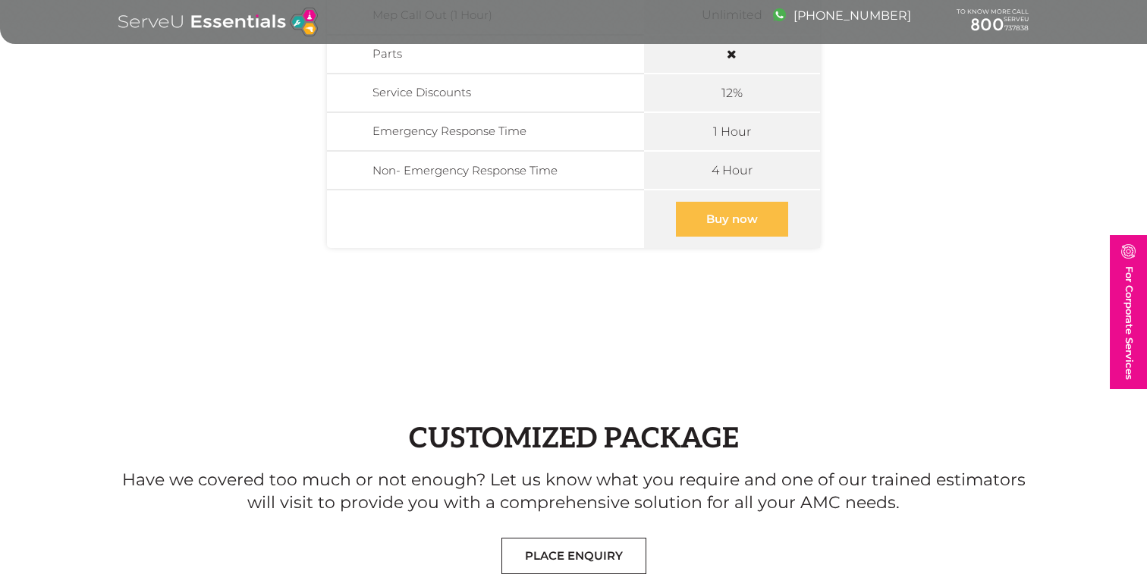
click at [709, 235] on link "Buy now" at bounding box center [732, 219] width 112 height 35
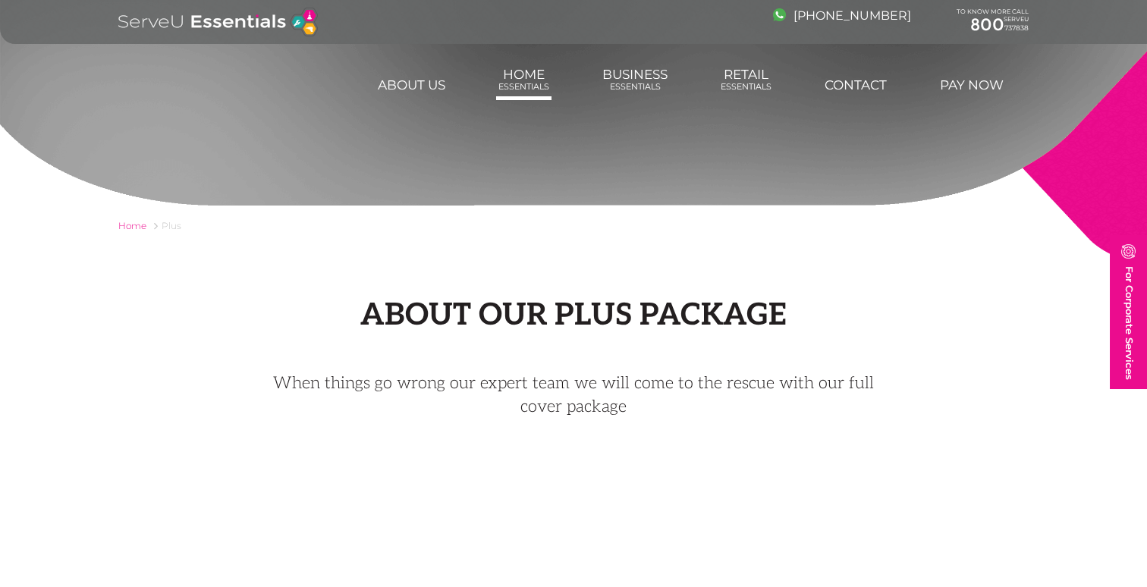
scroll to position [865, 0]
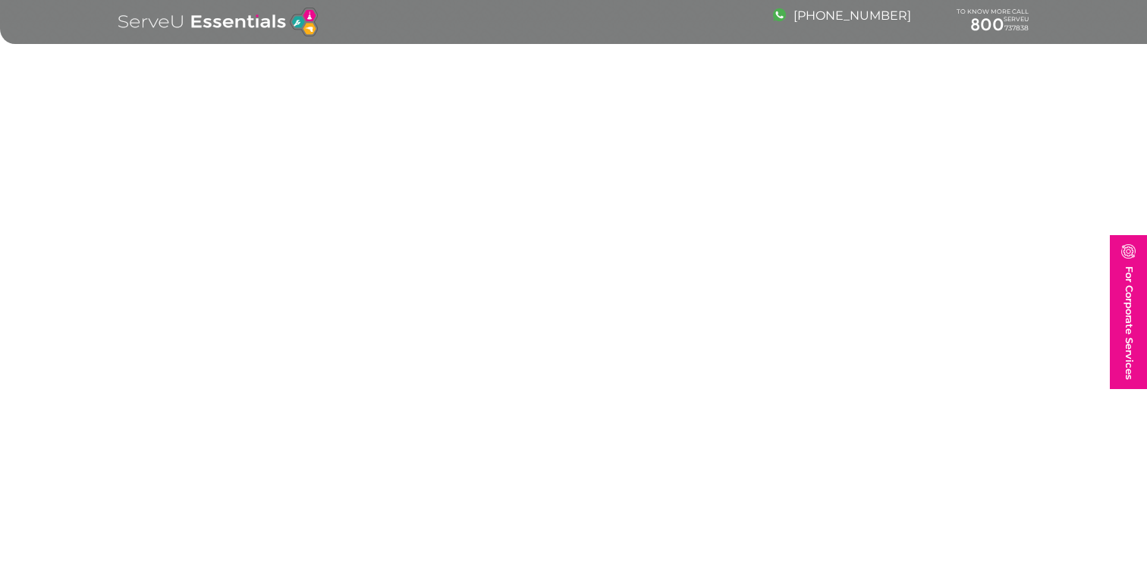
click at [891, 507] on div "Customized Package Have we covered too much or not enough? Let us know what you…" at bounding box center [573, 511] width 933 height 152
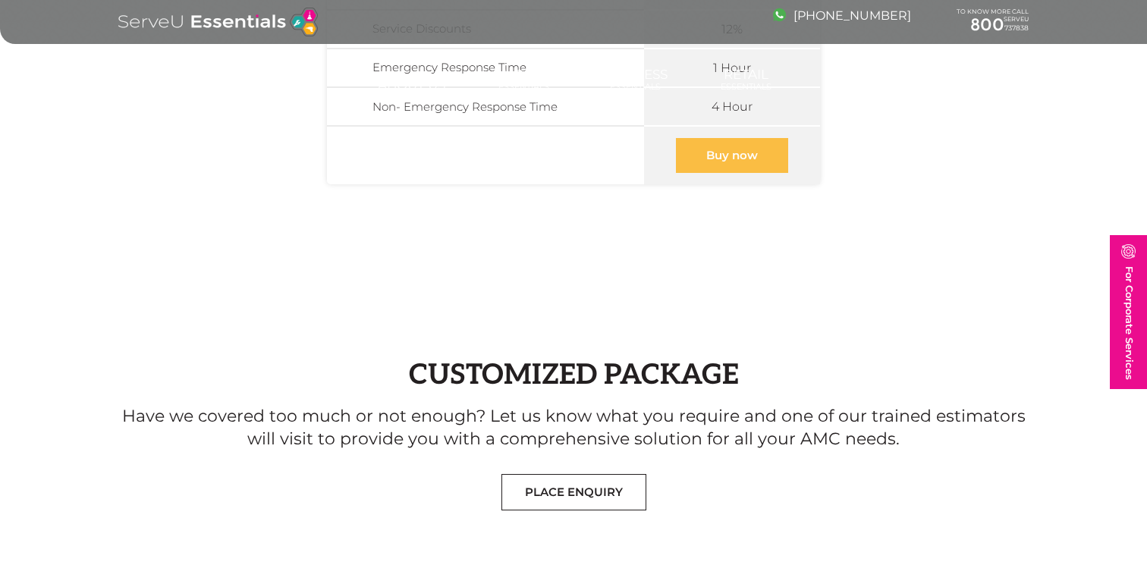
click at [756, 154] on link "Buy now" at bounding box center [732, 155] width 112 height 35
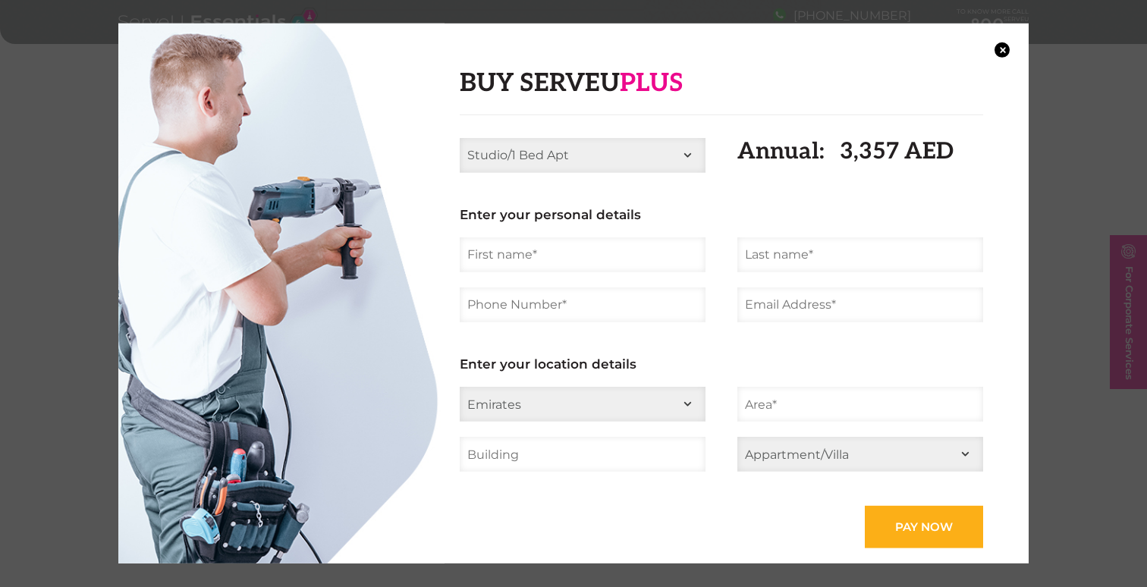
click at [580, 157] on select "Studio/1 Bed Apt 2 Bed Apt 3 Bed Apt 4 Bed Apt 2 Bed Villa 3 Bed Villa 4 Bed [G…" at bounding box center [583, 154] width 246 height 35
select select "5 Bed Villa"
click at [460, 137] on select "Studio/1 Bed Apt 2 Bed Apt 3 Bed Apt 4 Bed Apt 2 Bed Villa 3 Bed Villa 4 Bed [G…" at bounding box center [583, 154] width 246 height 35
click at [543, 261] on input "text" at bounding box center [583, 254] width 246 height 35
type input "[PERSON_NAME]"
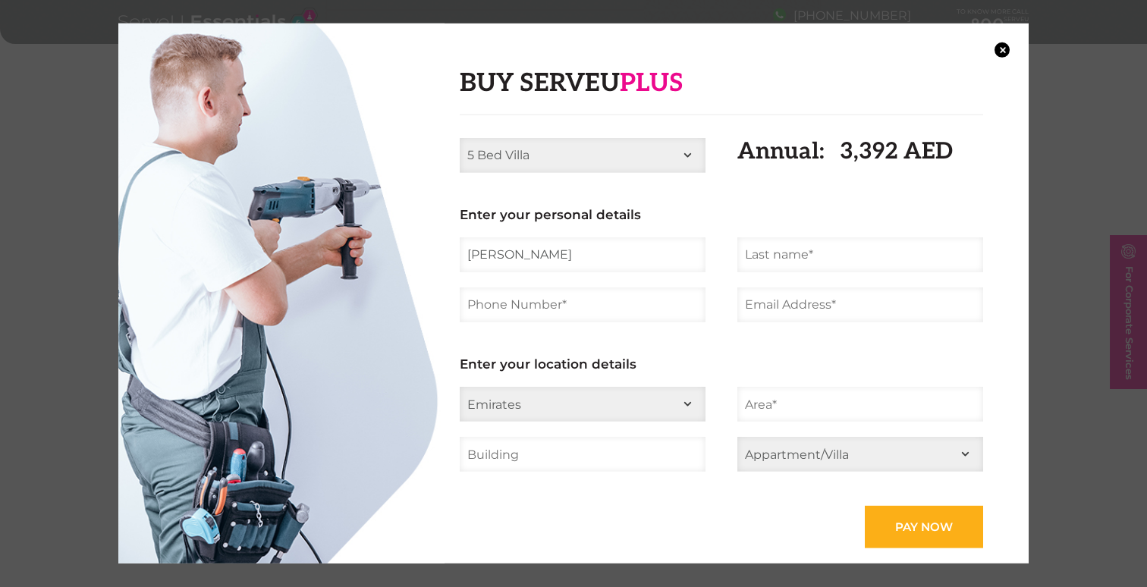
type input "Thepaut"
type input "0566906761"
type input "[PERSON_NAME][EMAIL_ADDRESS][DOMAIN_NAME]"
click at [543, 409] on select "Emirates [GEOGRAPHIC_DATA] [GEOGRAPHIC_DATA] Ajman [GEOGRAPHIC_DATA] Ras al Kha…" at bounding box center [583, 404] width 246 height 35
select select "[GEOGRAPHIC_DATA]"
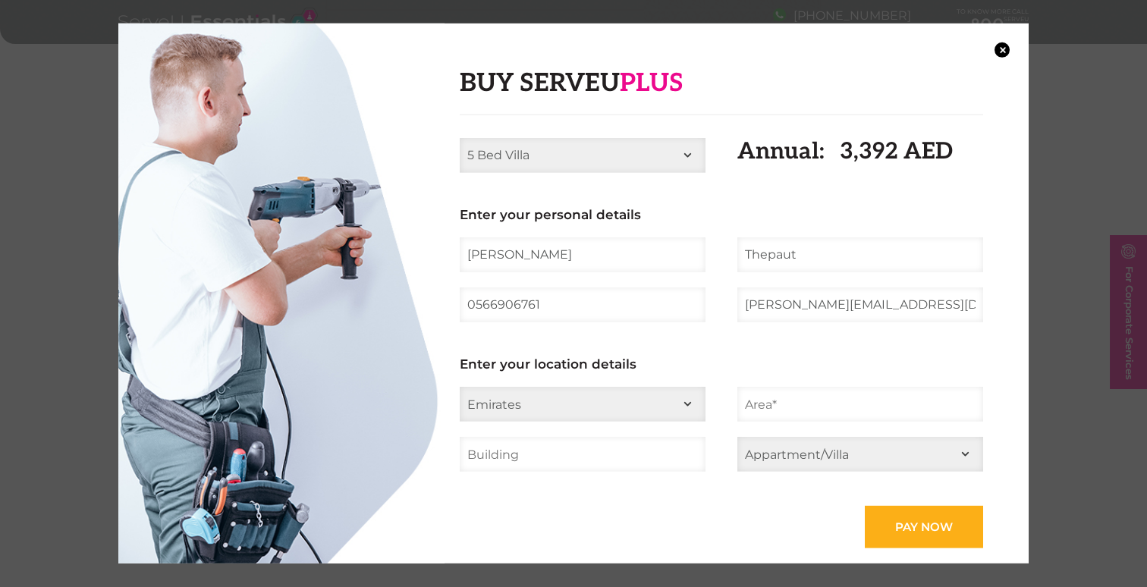
click at [460, 387] on select "Emirates [GEOGRAPHIC_DATA] [GEOGRAPHIC_DATA] Ajman [GEOGRAPHIC_DATA] Ras al Kha…" at bounding box center [583, 404] width 246 height 35
click at [772, 412] on input "text" at bounding box center [860, 404] width 246 height 35
type input "DIP - [GEOGRAPHIC_DATA]"
click at [665, 451] on input "text" at bounding box center [583, 454] width 246 height 35
type input "[GEOGRAPHIC_DATA] - Villa 857"
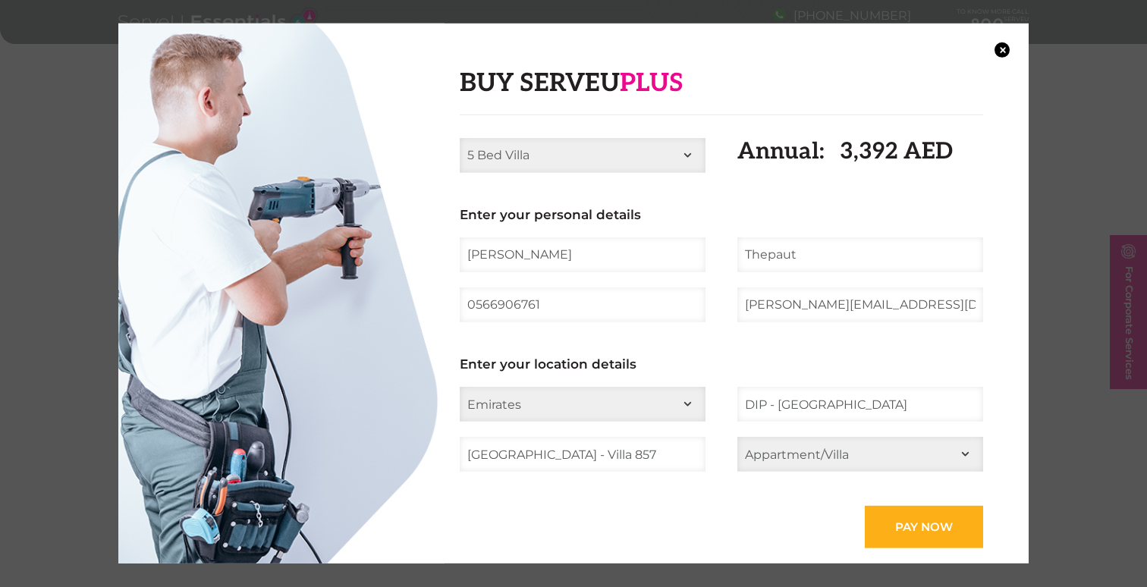
click at [783, 457] on select "Appartment/Villa Appartment Villa" at bounding box center [860, 454] width 246 height 35
select select "Villa"
click at [737, 437] on select "Appartment/Villa Appartment Villa" at bounding box center [860, 454] width 246 height 35
click at [943, 529] on input "Pay now" at bounding box center [923, 527] width 118 height 42
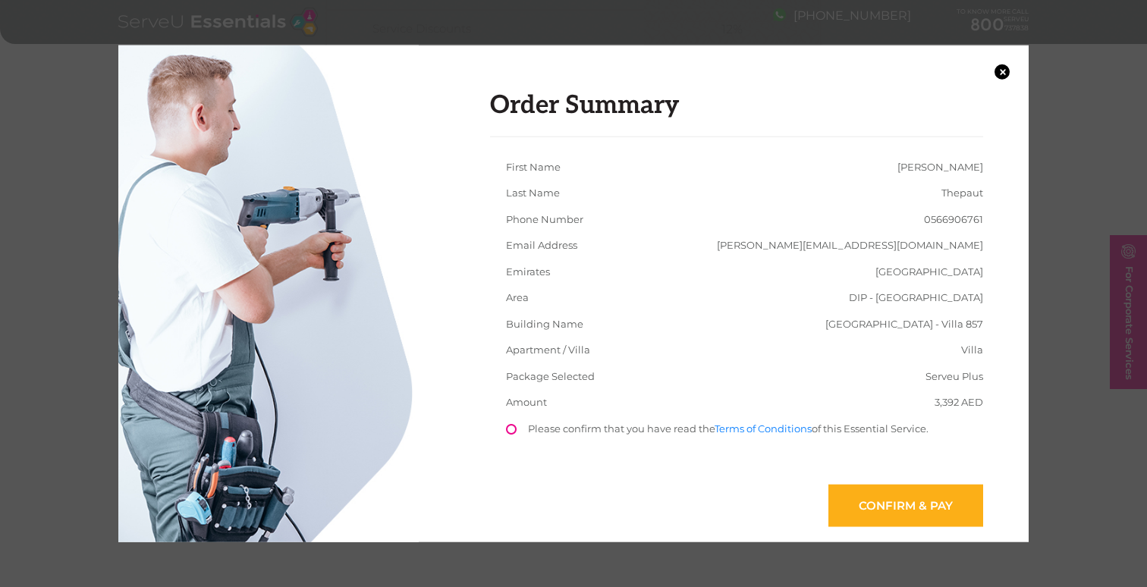
click at [566, 428] on li "Please confirm that you have read the Terms of Conditions of this Essential Ser…" at bounding box center [744, 437] width 509 height 33
click at [871, 507] on link "Confirm & Pay" at bounding box center [905, 505] width 155 height 42
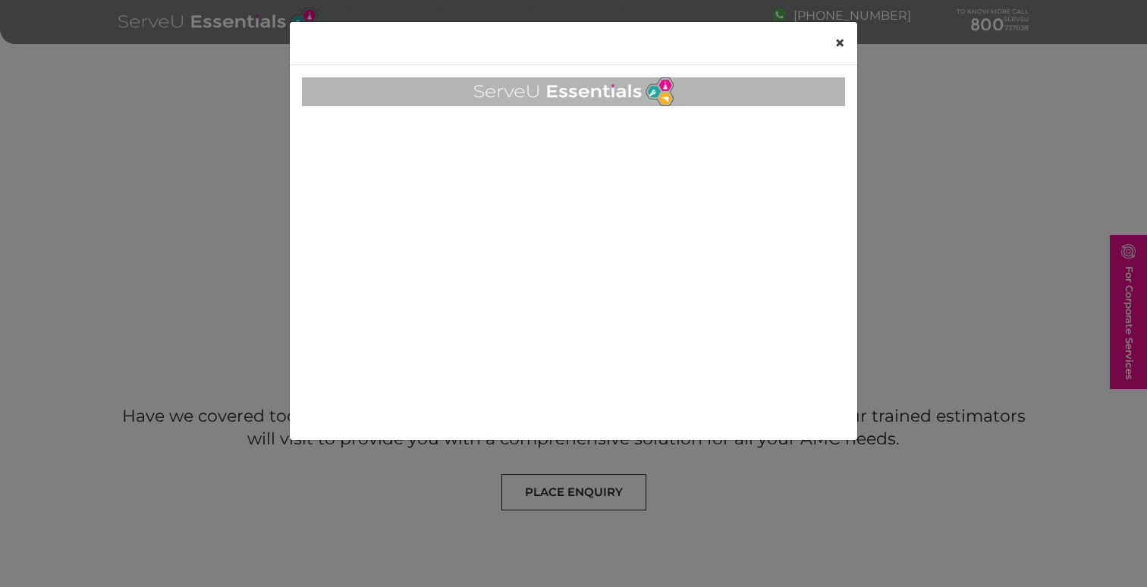
click at [836, 42] on span "×" at bounding box center [839, 43] width 11 height 22
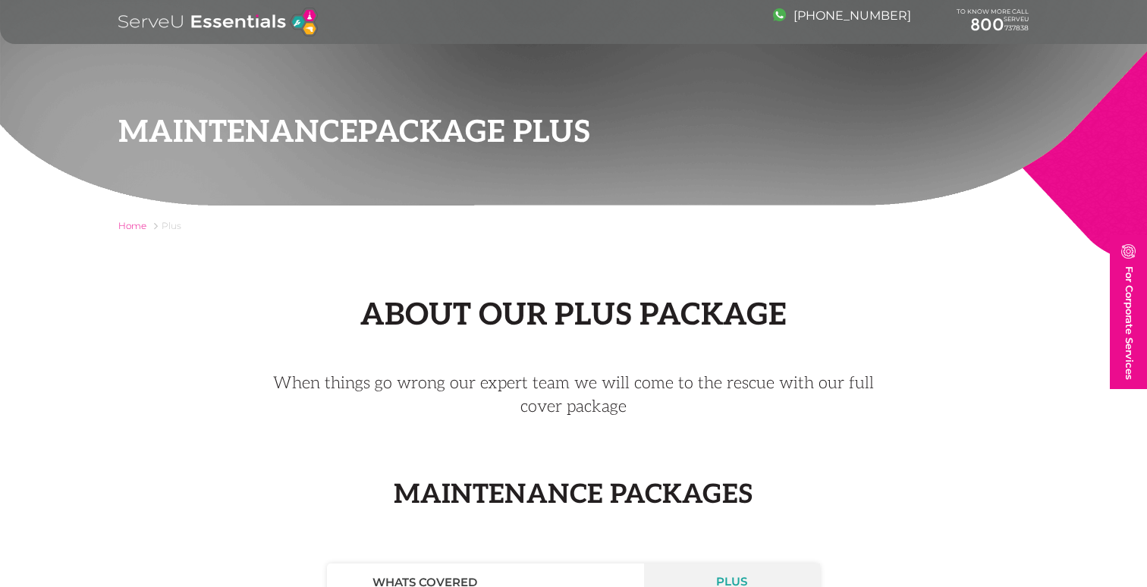
scroll to position [941, 0]
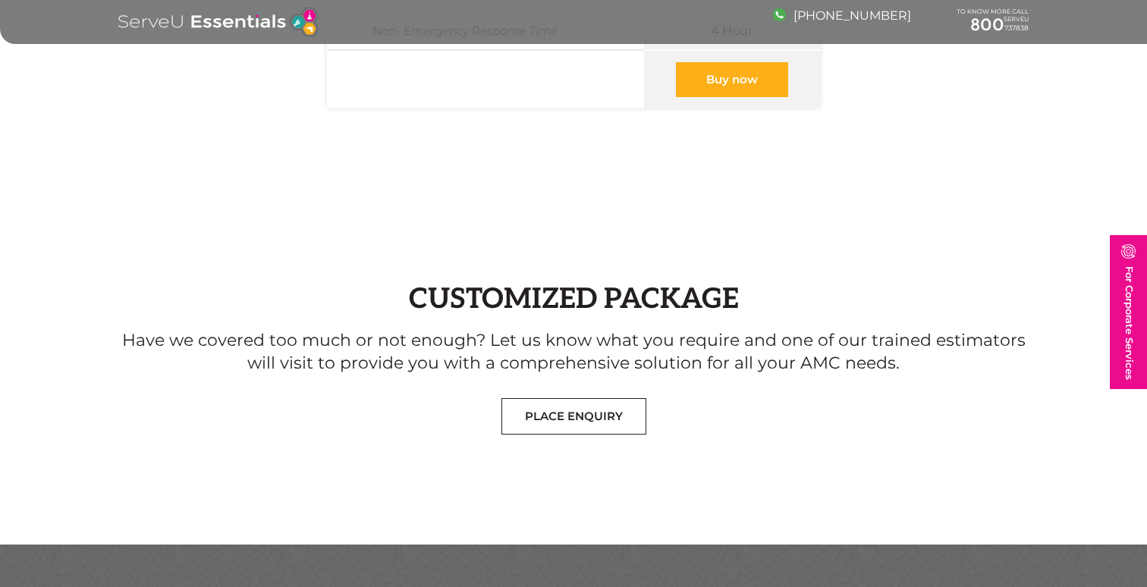
click at [741, 83] on header "[PHONE_NUMBER] TO KNOW MORE CALL SERVEU [PHONE_NUMBER] For Corporate Services A…" at bounding box center [573, 50] width 1147 height 101
click at [733, 77] on header "[PHONE_NUMBER] TO KNOW MORE CALL SERVEU [PHONE_NUMBER] For Corporate Services A…" at bounding box center [573, 50] width 1147 height 101
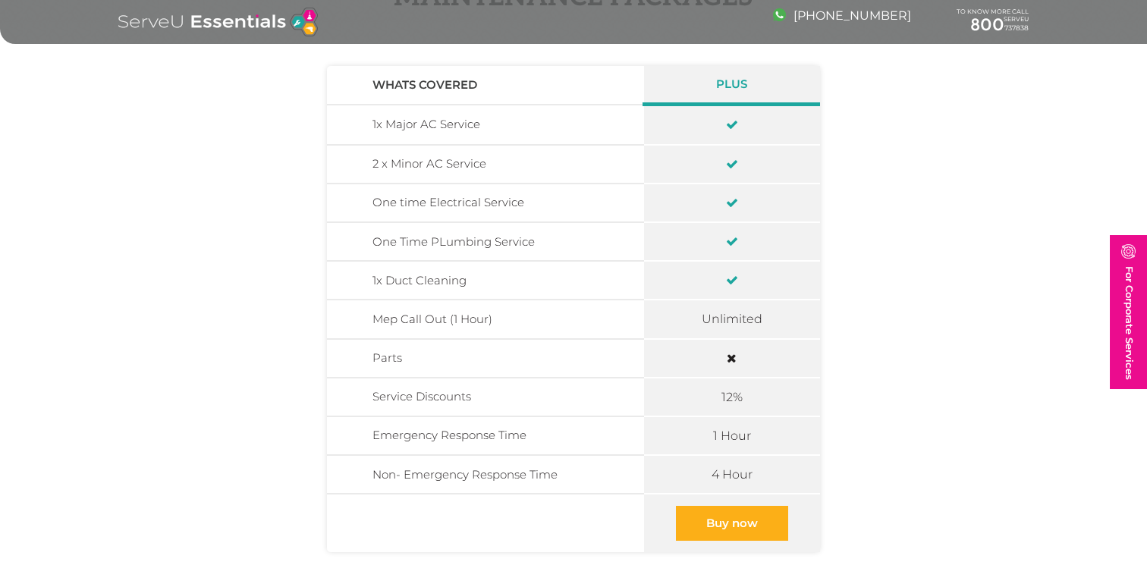
scroll to position [496, 0]
click at [722, 513] on link "Buy now" at bounding box center [732, 524] width 112 height 35
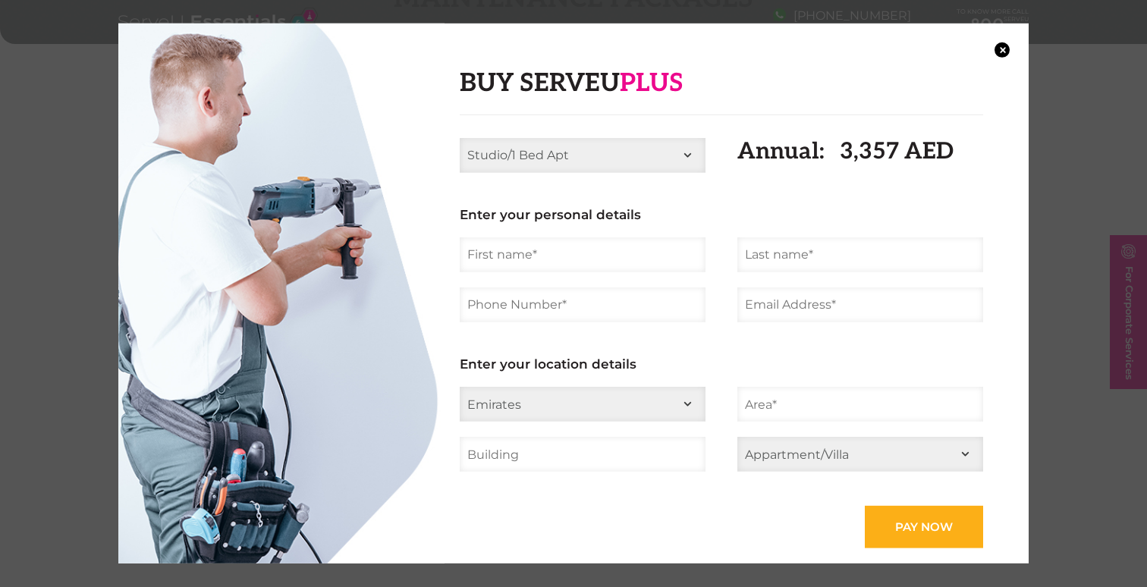
click at [624, 152] on select "Studio/1 Bed Apt 2 Bed Apt 3 Bed Apt 4 Bed Apt 2 Bed Villa 3 Bed Villa 4 Bed [G…" at bounding box center [583, 154] width 246 height 35
click at [601, 153] on select "Studio/1 Bed Apt 2 Bed Apt 3 Bed Apt 4 Bed Apt 2 Bed Villa 3 Bed Villa 4 Bed [G…" at bounding box center [583, 154] width 246 height 35
select select "5 Bed Villa"
click at [460, 137] on select "Studio/1 Bed Apt 2 Bed Apt 3 Bed Apt 4 Bed Apt 2 Bed Villa 3 Bed Villa 4 Bed [G…" at bounding box center [583, 154] width 246 height 35
click at [556, 258] on input "text" at bounding box center [583, 254] width 246 height 35
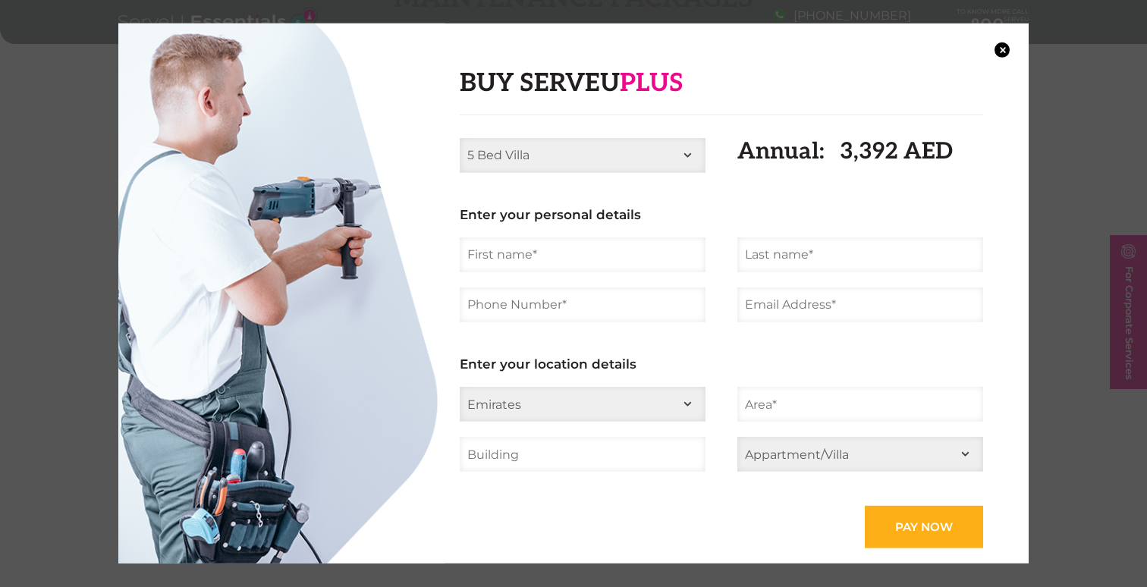
type input "[PERSON_NAME]"
type input "Thepaut"
type input "0566906761"
type input "[PERSON_NAME][EMAIL_ADDRESS][DOMAIN_NAME]"
click at [607, 397] on select "Emirates [GEOGRAPHIC_DATA] [GEOGRAPHIC_DATA] Ajman [GEOGRAPHIC_DATA] Ras al Kha…" at bounding box center [583, 404] width 246 height 35
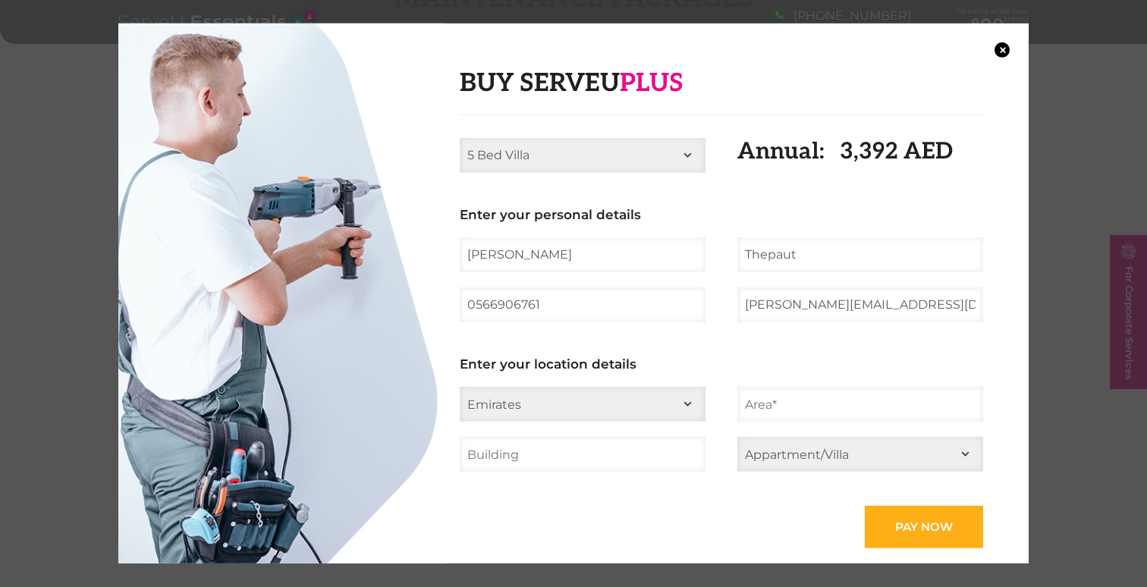
select select "[GEOGRAPHIC_DATA]"
click at [460, 387] on select "Emirates [GEOGRAPHIC_DATA] [GEOGRAPHIC_DATA] Ajman [GEOGRAPHIC_DATA] Ras al Kha…" at bounding box center [583, 404] width 246 height 35
click at [745, 413] on input "text" at bounding box center [860, 404] width 246 height 35
type input "DIP - [GEOGRAPHIC_DATA]"
click at [592, 460] on input "text" at bounding box center [583, 454] width 246 height 35
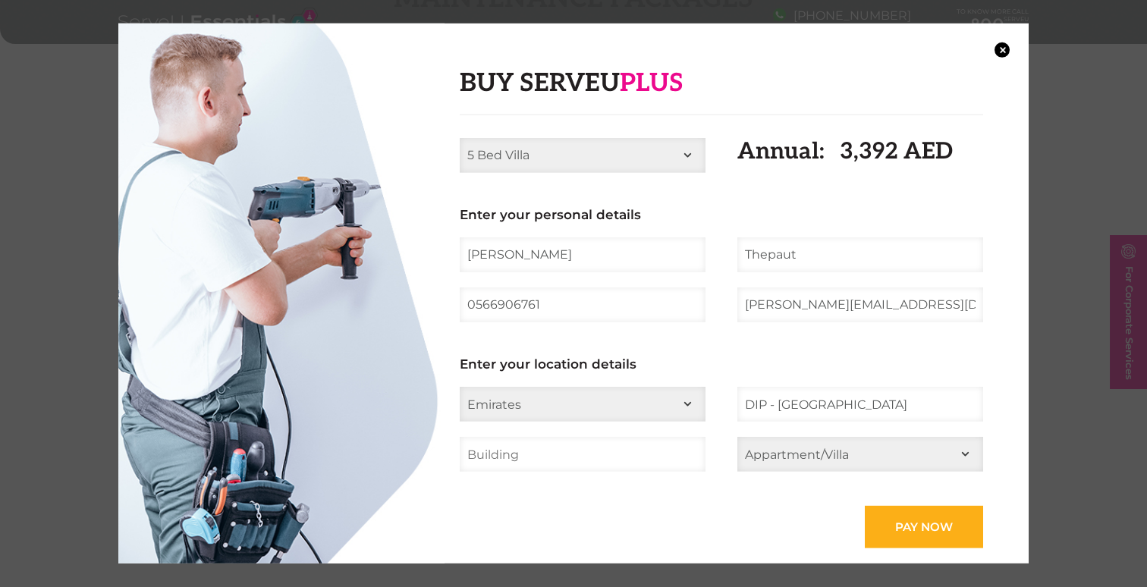
type input "[GEOGRAPHIC_DATA] - Villa 857"
click at [809, 456] on select "Appartment/Villa Appartment Villa" at bounding box center [860, 454] width 246 height 35
select select "Villa"
click at [737, 437] on select "Appartment/Villa Appartment Villa" at bounding box center [860, 454] width 246 height 35
